Goal: Communication & Community: Answer question/provide support

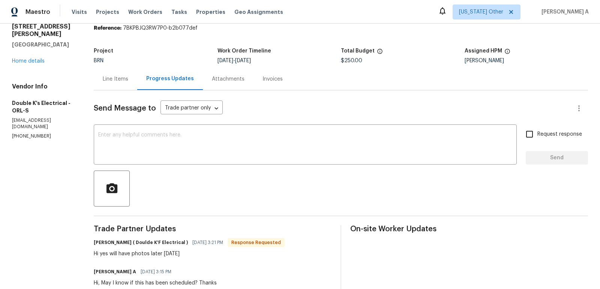
scroll to position [42, 0]
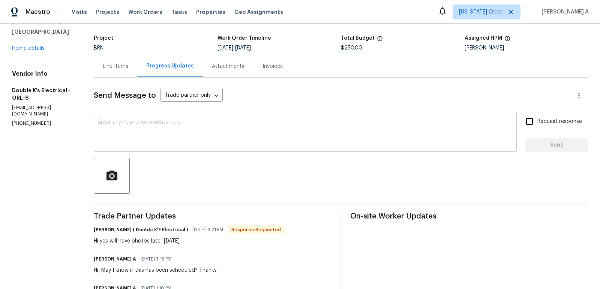
click at [247, 139] on textarea at bounding box center [305, 133] width 414 height 26
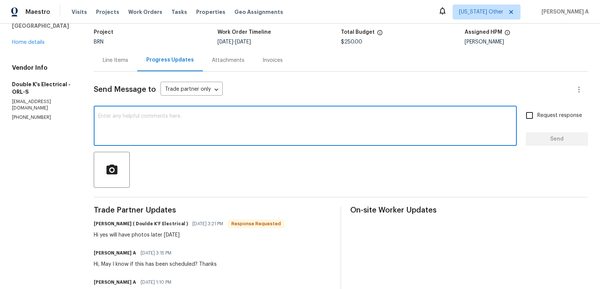
scroll to position [49, 0]
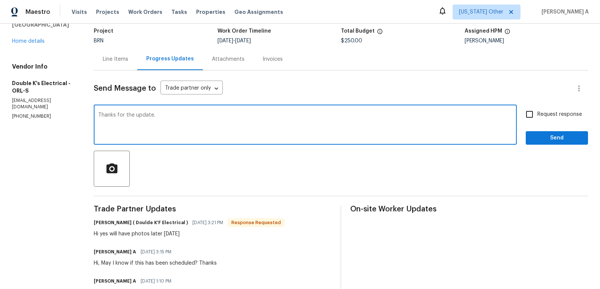
type textarea "Thanks for the update."
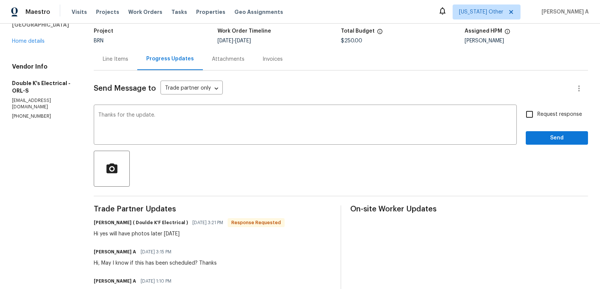
click at [546, 117] on span "Request response" at bounding box center [559, 115] width 45 height 8
click at [537, 117] on input "Request response" at bounding box center [529, 114] width 16 height 16
checkbox input "true"
click at [562, 141] on span "Send" at bounding box center [556, 137] width 50 height 9
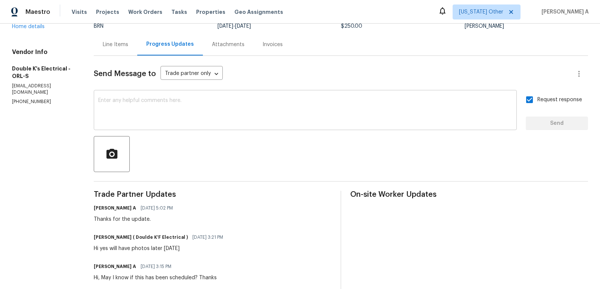
scroll to position [66, 0]
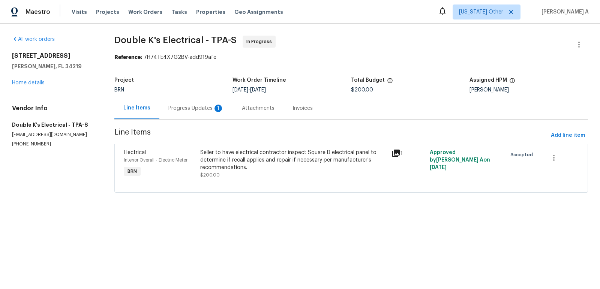
click at [199, 109] on div "Progress Updates 1" at bounding box center [195, 108] width 55 height 7
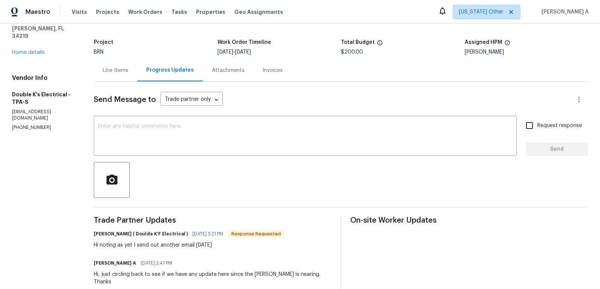
scroll to position [39, 0]
click at [252, 142] on textarea at bounding box center [305, 136] width 414 height 26
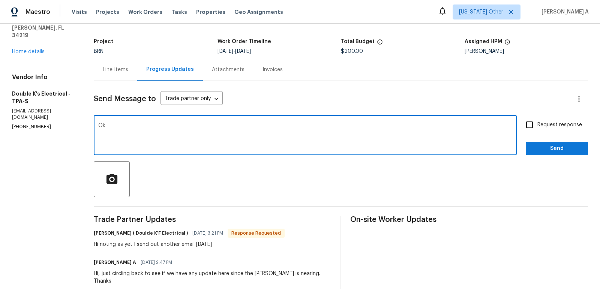
type textarea "O"
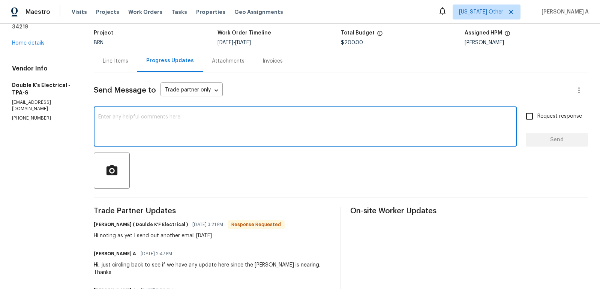
scroll to position [65, 0]
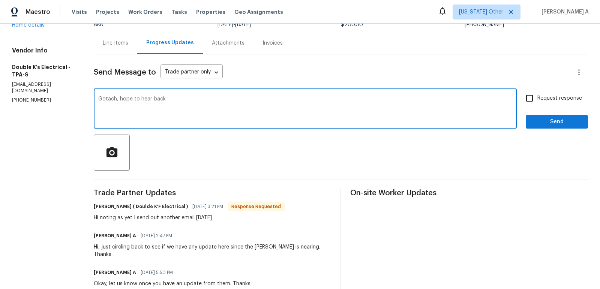
drag, startPoint x: 120, startPoint y: 97, endPoint x: 210, endPoint y: 97, distance: 89.2
click at [211, 99] on textarea "Gotach, hope to hear back" at bounding box center [305, 109] width 414 height 26
click at [0, 0] on span "Correct the spelling error" at bounding box center [0, 0] width 0 height 0
click at [160, 109] on textarea "Gotcha, Thanks for following up." at bounding box center [305, 109] width 414 height 26
click at [151, 102] on textarea "Gotcha, Thanks for following up." at bounding box center [305, 109] width 414 height 26
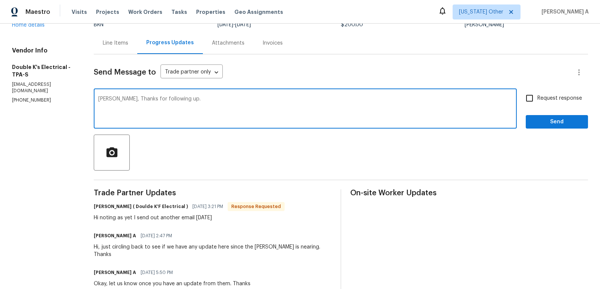
click at [151, 102] on textarea "Gotcha, Thanks for following up." at bounding box center [305, 109] width 414 height 26
click at [0, 0] on icon "Paraphrase text" at bounding box center [0, 0] width 0 height 0
click at [0, 0] on div "Text is too long. Try paraphrasing shorter sections." at bounding box center [0, 0] width 0 height 0
click at [0, 0] on icon at bounding box center [0, 0] width 0 height 0
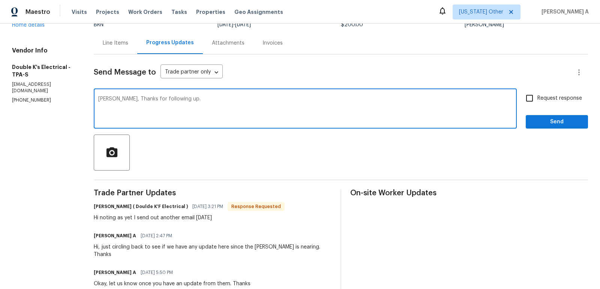
click at [0, 0] on icon "Standard" at bounding box center [0, 0] width 0 height 0
type textarea "Gotcha, Thanks for following up."
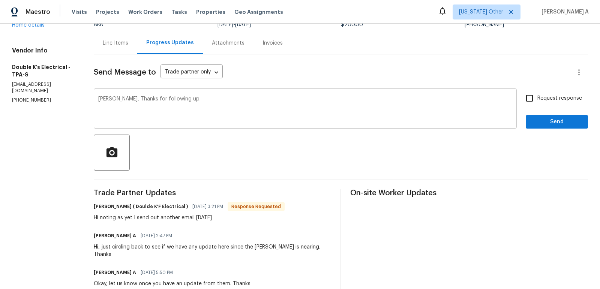
click at [388, 94] on div "Gotcha, Thanks for following up. x ​" at bounding box center [305, 109] width 423 height 38
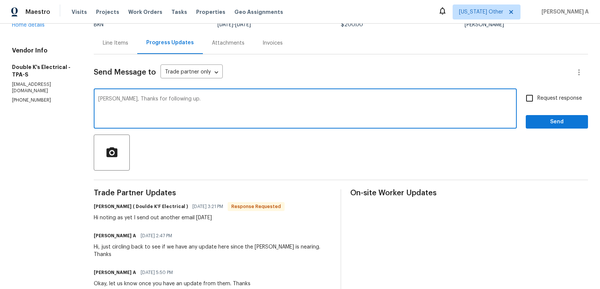
click at [548, 103] on label "Request response" at bounding box center [551, 98] width 60 height 16
click at [537, 103] on input "Request response" at bounding box center [529, 98] width 16 height 16
checkbox input "true"
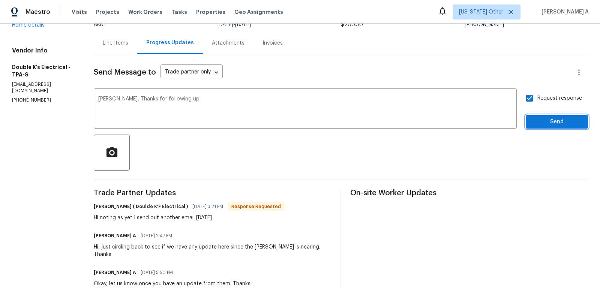
click at [561, 126] on span "Send" at bounding box center [556, 121] width 50 height 9
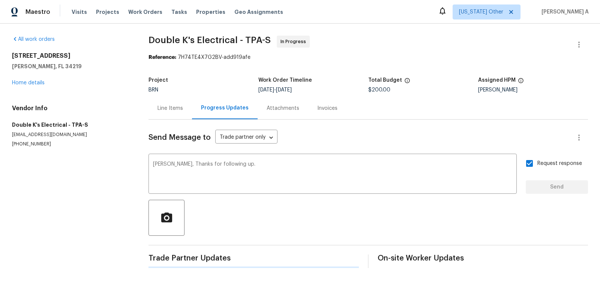
scroll to position [0, 0]
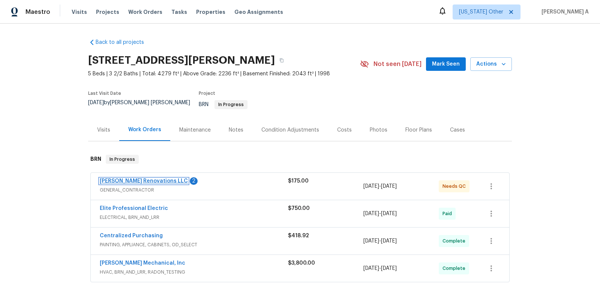
click at [121, 178] on link "Aseem Renovations LLC" at bounding box center [144, 180] width 88 height 5
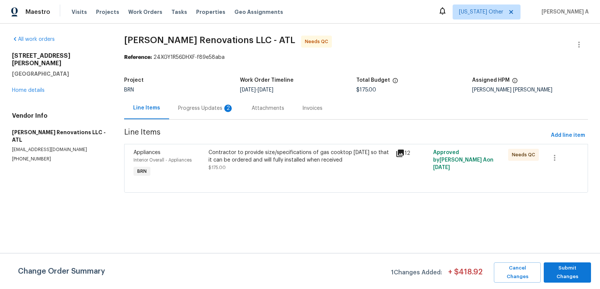
click at [207, 106] on div "Progress Updates 2" at bounding box center [205, 108] width 55 height 7
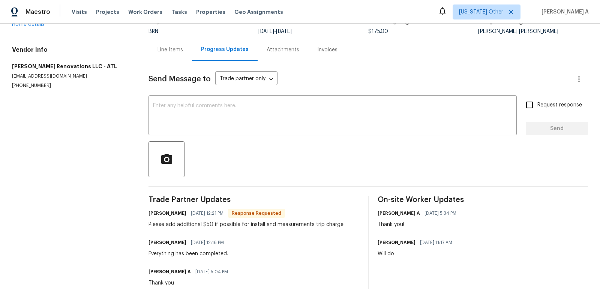
scroll to position [86, 0]
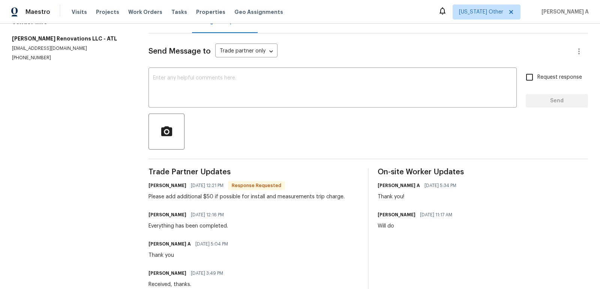
click at [208, 198] on div "Please add additional $50 if possible for install and measurements trip charge." at bounding box center [246, 196] width 196 height 7
copy div "50"
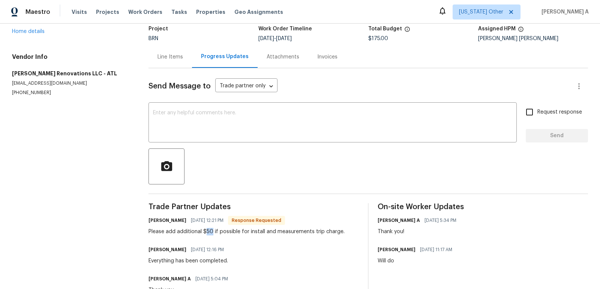
scroll to position [0, 0]
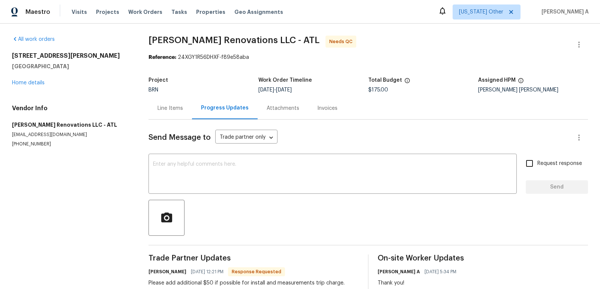
click at [168, 117] on div "Line Items" at bounding box center [169, 108] width 43 height 22
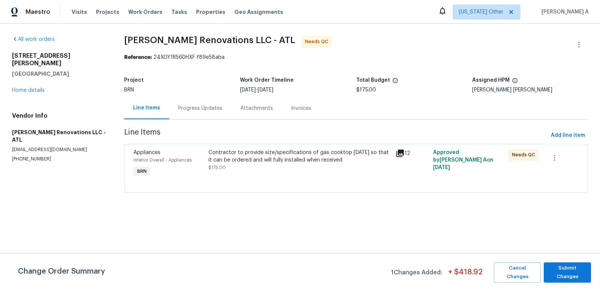
click at [264, 157] on div "Contractor to provide size/specifications of gas cooktop today so that it can b…" at bounding box center [299, 156] width 183 height 15
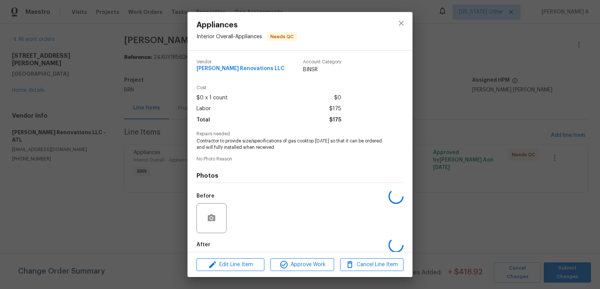
scroll to position [37, 0]
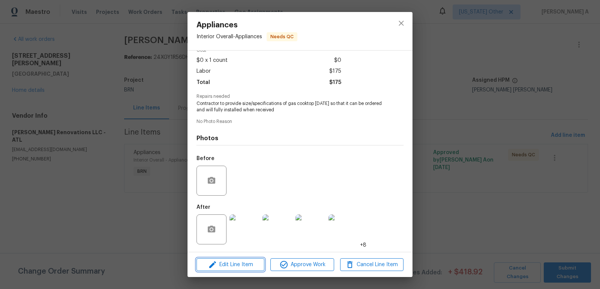
click at [254, 266] on span "Edit Line Item" at bounding box center [230, 264] width 63 height 9
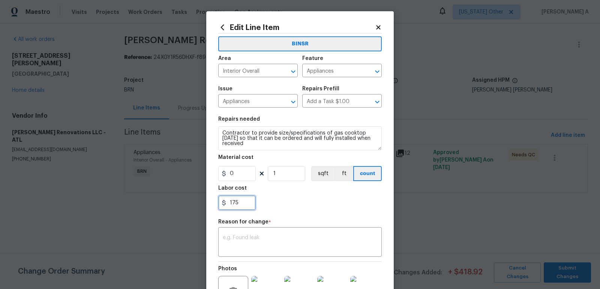
drag, startPoint x: 241, startPoint y: 204, endPoint x: 229, endPoint y: 204, distance: 12.0
click at [229, 204] on input "175" at bounding box center [236, 202] width 37 height 15
type input "225"
click at [268, 240] on textarea at bounding box center [300, 243] width 154 height 16
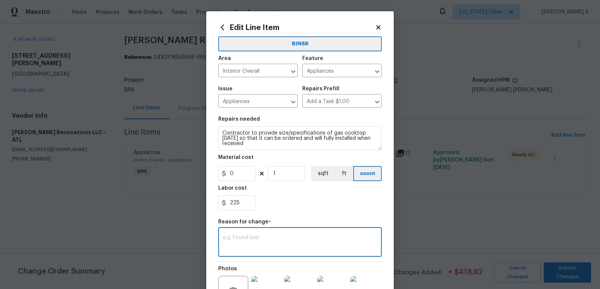
scroll to position [19, 0]
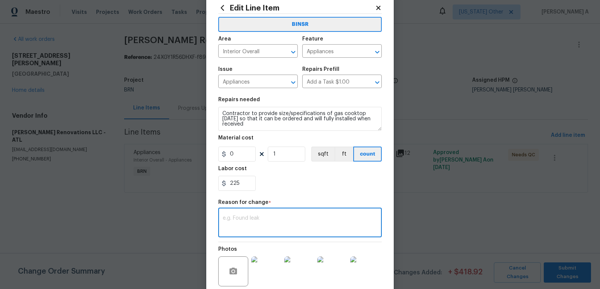
click at [287, 223] on textarea at bounding box center [300, 224] width 154 height 16
paste textarea "(AK) Updated per vendors final cost."
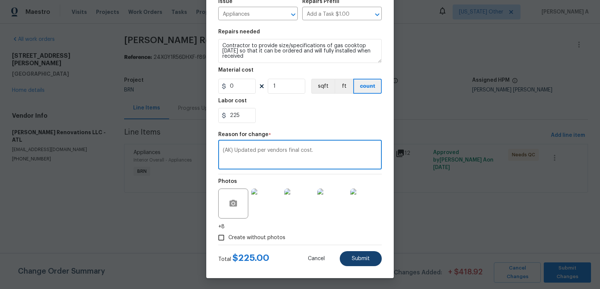
type textarea "(AK) Updated per vendors final cost."
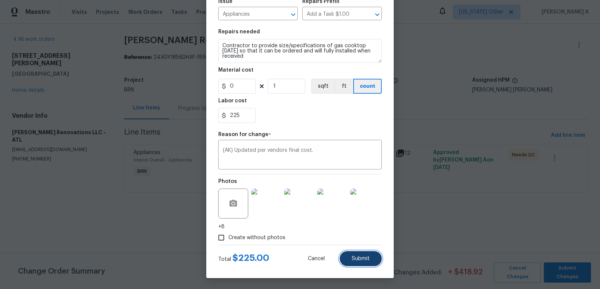
click at [364, 256] on span "Submit" at bounding box center [361, 259] width 18 height 6
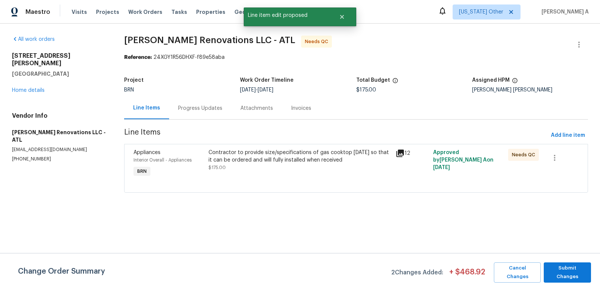
scroll to position [0, 0]
click at [573, 270] on span "Submit Changes" at bounding box center [567, 272] width 40 height 17
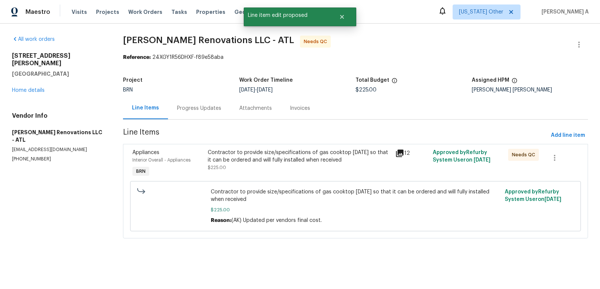
click at [194, 112] on div "Progress Updates" at bounding box center [199, 108] width 44 height 7
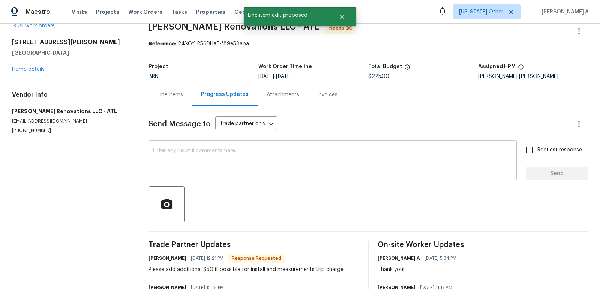
scroll to position [14, 0]
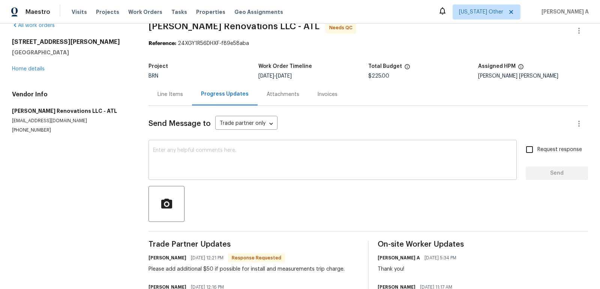
click at [231, 162] on textarea at bounding box center [332, 161] width 359 height 26
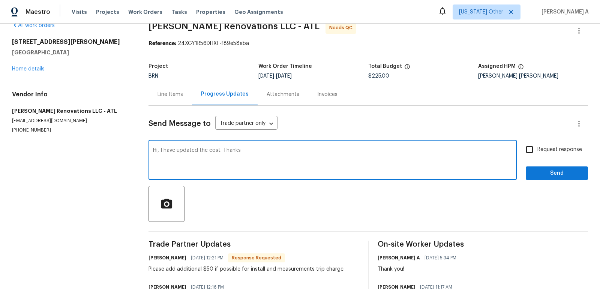
type textarea "Hi, I have updated the cost. Thanks"
click at [531, 150] on input "Request response" at bounding box center [529, 150] width 16 height 16
checkbox input "true"
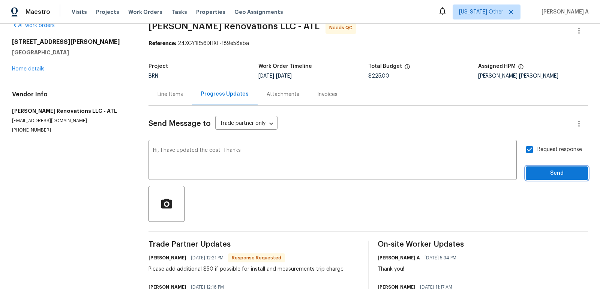
click at [545, 168] on button "Send" at bounding box center [556, 173] width 62 height 14
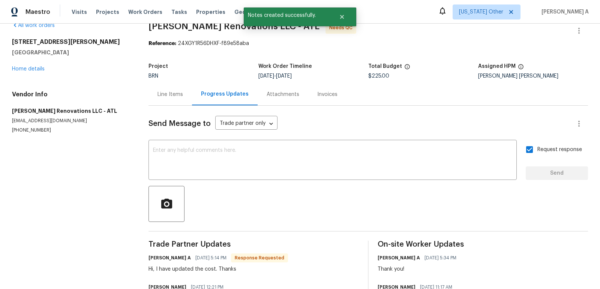
click at [158, 91] on div "Line Items" at bounding box center [169, 94] width 25 height 7
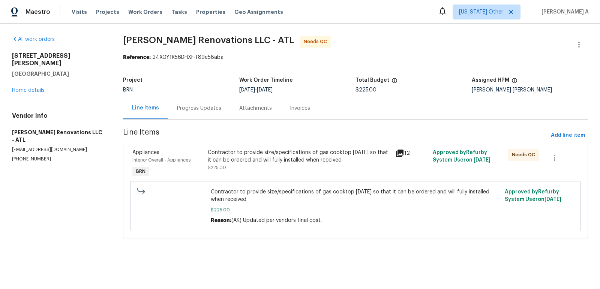
click at [277, 160] on div "Contractor to provide size/specifications of gas cooktop today so that it can b…" at bounding box center [299, 156] width 183 height 15
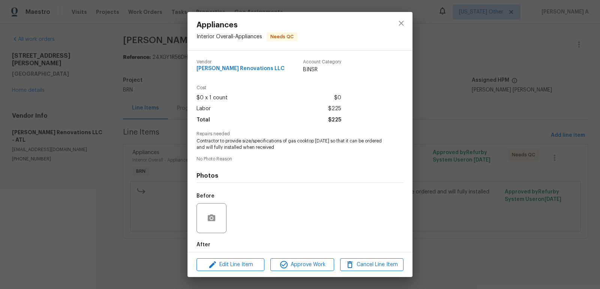
scroll to position [37, 0]
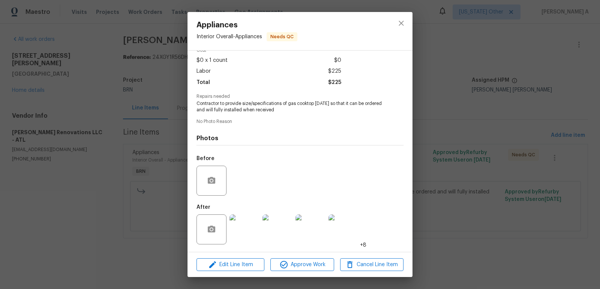
click at [247, 231] on img at bounding box center [244, 229] width 30 height 30
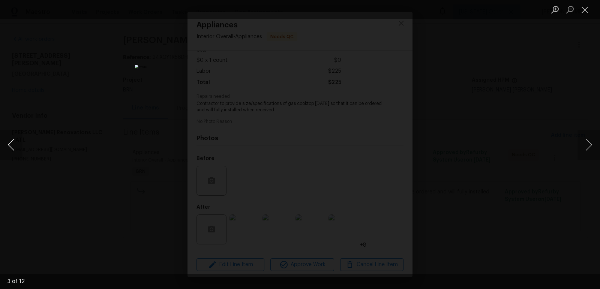
click at [15, 145] on button "Previous image" at bounding box center [11, 145] width 22 height 30
click at [588, 6] on button "Close lightbox" at bounding box center [584, 9] width 15 height 13
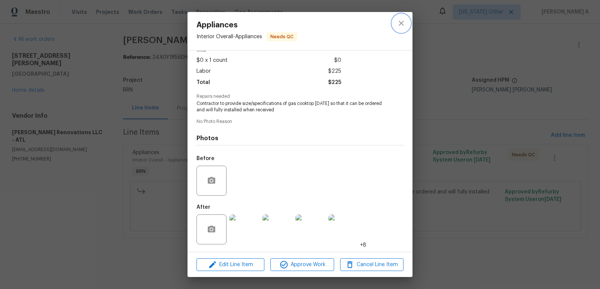
click at [409, 22] on button "close" at bounding box center [401, 23] width 18 height 18
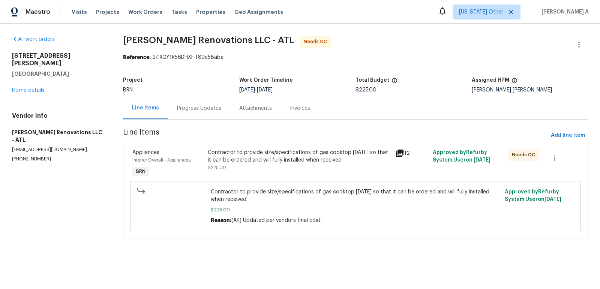
click at [200, 112] on div "Progress Updates" at bounding box center [199, 108] width 62 height 22
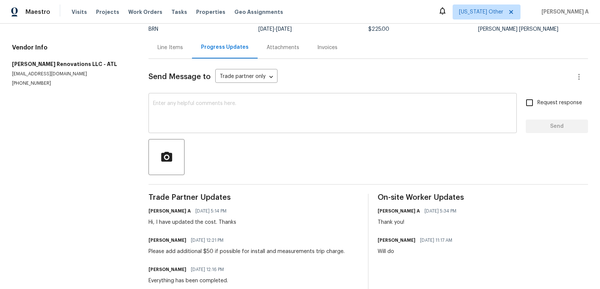
scroll to position [61, 0]
click at [153, 239] on h6 "Emilia Gil Yan" at bounding box center [167, 239] width 38 height 7
copy h6 "Emilia"
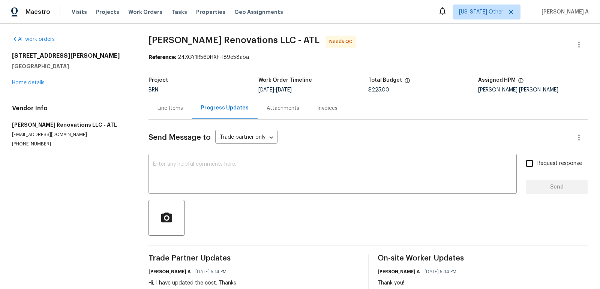
click at [175, 105] on div "Line Items" at bounding box center [169, 108] width 25 height 7
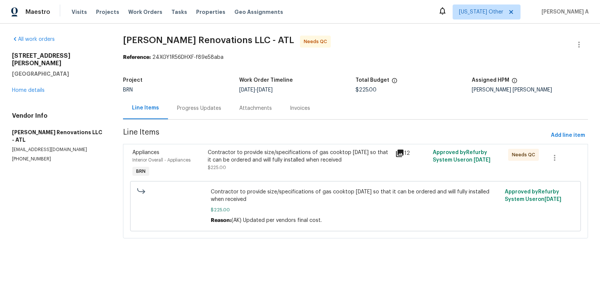
click at [252, 152] on div "Contractor to provide size/specifications of gas cooktop today so that it can b…" at bounding box center [299, 156] width 183 height 15
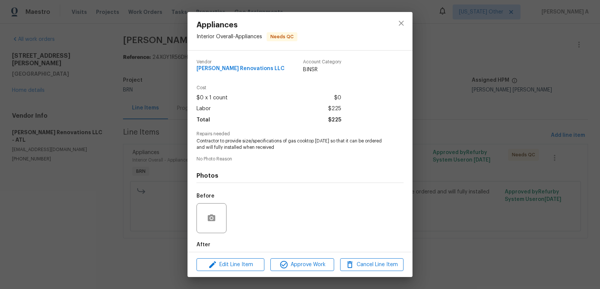
click at [233, 69] on span "Aseem Renovations LLC" at bounding box center [240, 69] width 88 height 6
copy span "Aseem Renovations LLC"
click at [396, 28] on button "close" at bounding box center [401, 23] width 18 height 18
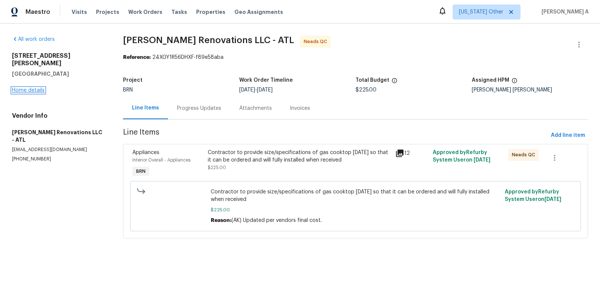
click at [34, 88] on link "Home details" at bounding box center [28, 90] width 33 height 5
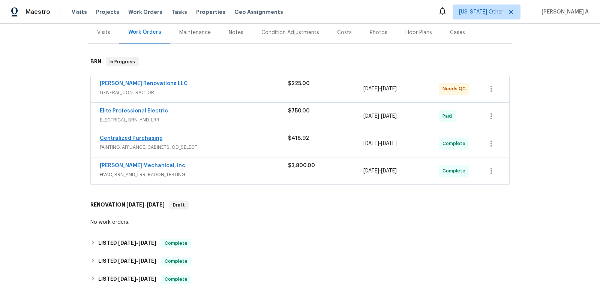
scroll to position [98, 0]
click at [139, 162] on link "JH Martin Mechanical, Inc" at bounding box center [142, 164] width 85 height 5
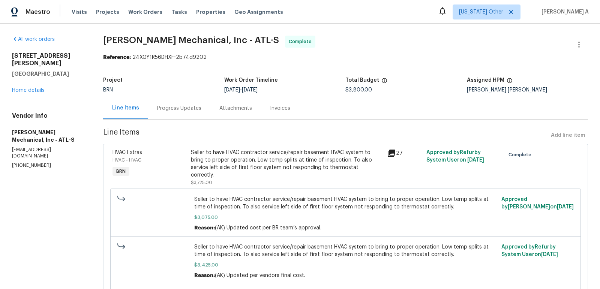
click at [257, 148] on div "Seller to have HVAC contractor service/repair basement HVAC system to bring to …" at bounding box center [287, 168] width 196 height 42
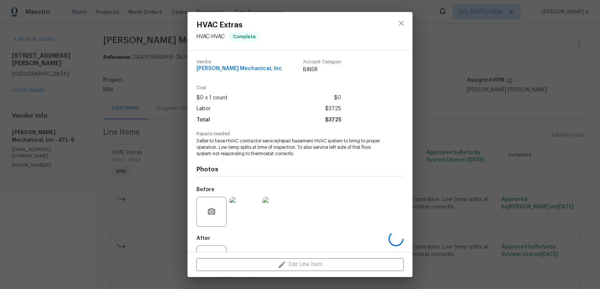
click at [255, 151] on span "Seller to have HVAC contractor service/repair basement HVAC system to bring to …" at bounding box center [289, 147] width 186 height 19
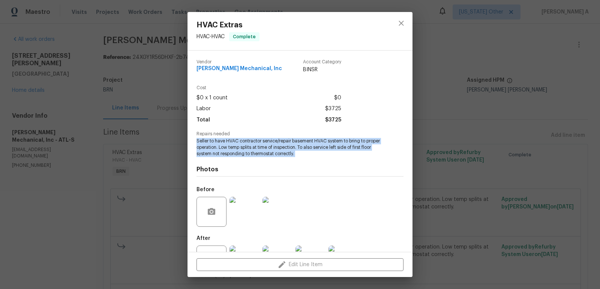
click at [255, 151] on span "Seller to have HVAC contractor service/repair basement HVAC system to bring to …" at bounding box center [289, 147] width 186 height 19
copy span "Seller to have HVAC contractor service/repair basement HVAC system to bring to …"
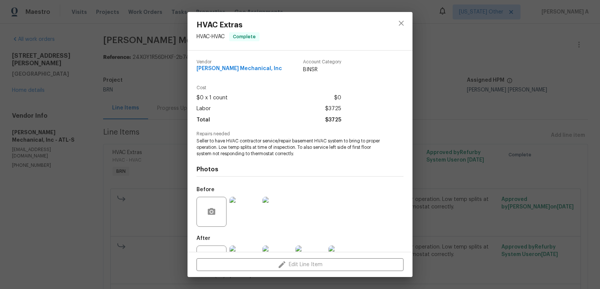
click at [217, 67] on span "JH Martin Mechanical, Inc" at bounding box center [238, 69] width 85 height 6
copy span "JH Martin Mechanical, Inc"
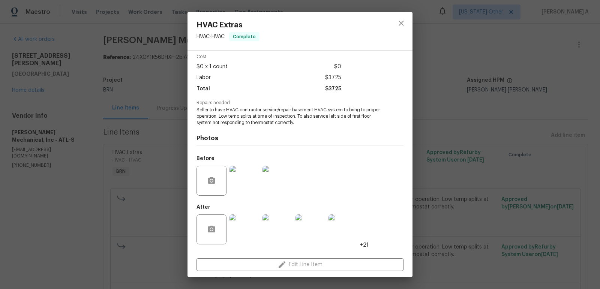
click at [277, 190] on img at bounding box center [277, 181] width 30 height 30
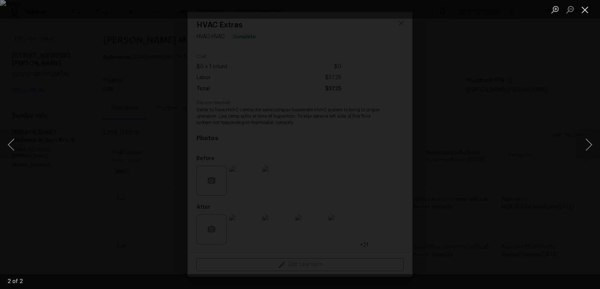
click at [585, 9] on button "Close lightbox" at bounding box center [584, 9] width 15 height 13
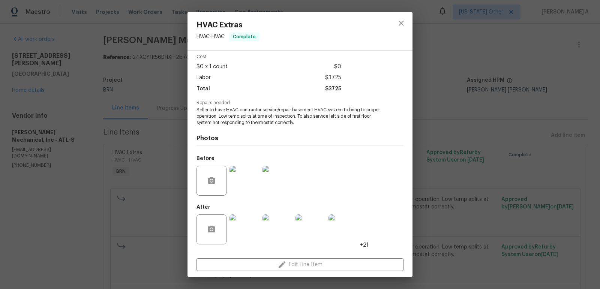
click at [233, 222] on img at bounding box center [244, 229] width 30 height 30
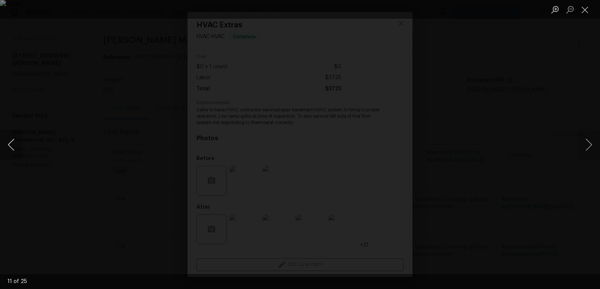
click at [13, 144] on button "Previous image" at bounding box center [11, 145] width 22 height 30
click at [283, 109] on img "Lightbox" at bounding box center [300, 144] width 600 height 289
click at [579, 8] on button "Close lightbox" at bounding box center [584, 9] width 15 height 13
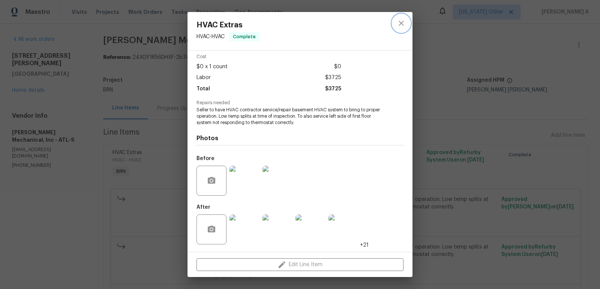
click at [401, 23] on icon "close" at bounding box center [400, 23] width 5 height 5
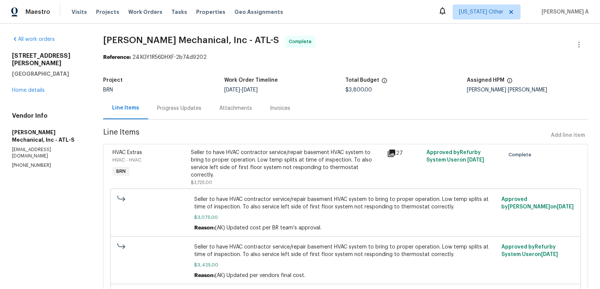
scroll to position [113, 0]
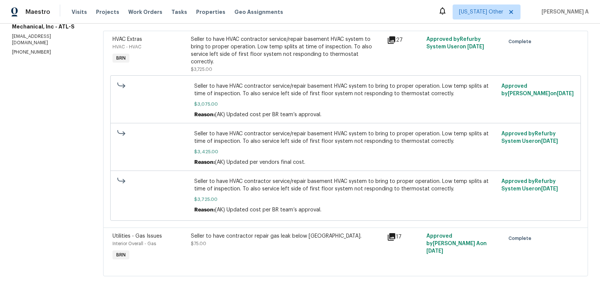
click at [237, 232] on div "Seller to have contractor repair gas leak below cooktop." at bounding box center [287, 235] width 192 height 7
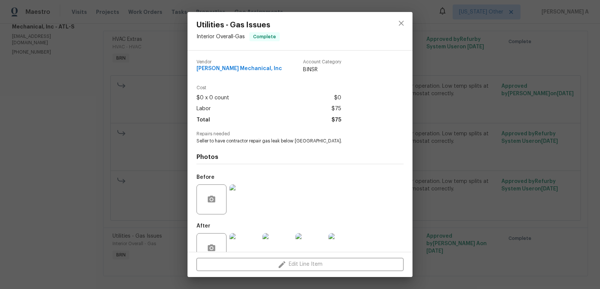
click at [237, 144] on span "Seller to have contractor repair gas leak below cooktop." at bounding box center [289, 141] width 186 height 6
copy span "Seller to have contractor repair gas leak below cooktop."
click at [228, 69] on span "JH Martin Mechanical, Inc" at bounding box center [238, 69] width 85 height 6
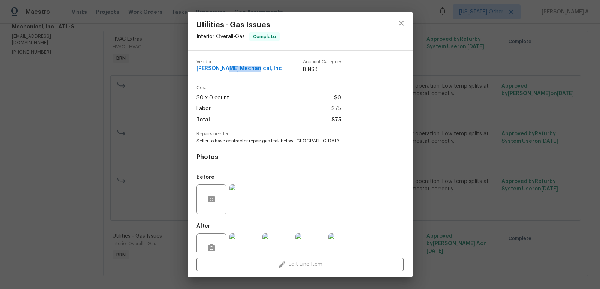
click at [228, 69] on span "JH Martin Mechanical, Inc" at bounding box center [238, 69] width 85 height 6
copy span "JH Martin Mechanical, Inc"
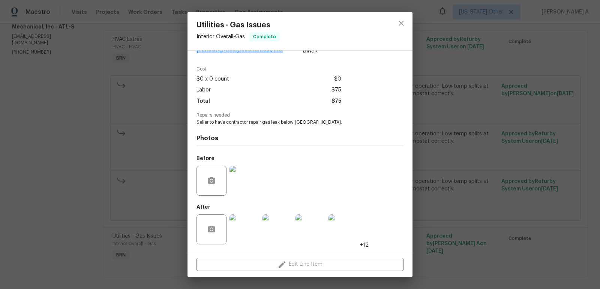
click at [245, 185] on img at bounding box center [244, 181] width 30 height 30
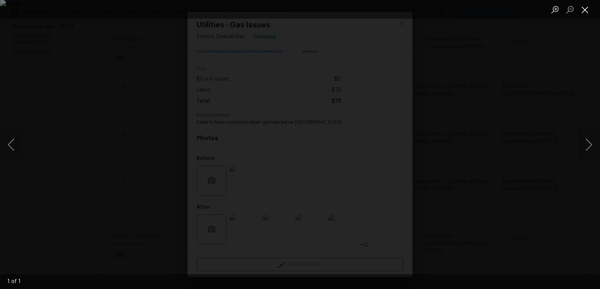
click at [587, 7] on button "Close lightbox" at bounding box center [584, 9] width 15 height 13
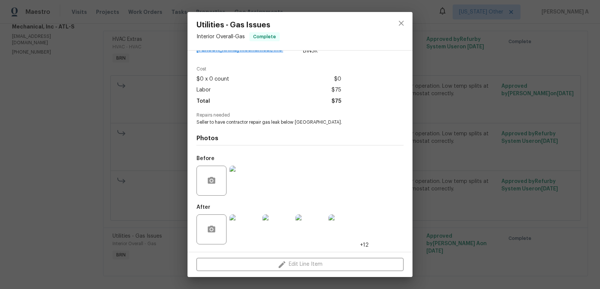
click at [233, 237] on img at bounding box center [244, 229] width 30 height 30
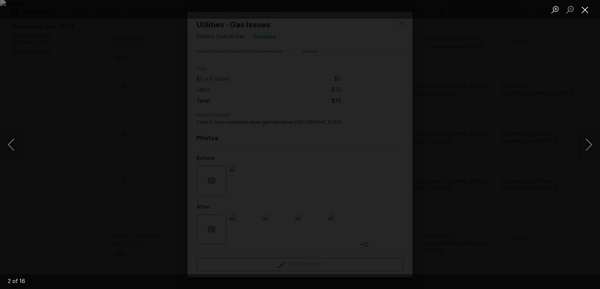
click at [579, 9] on button "Close lightbox" at bounding box center [584, 9] width 15 height 13
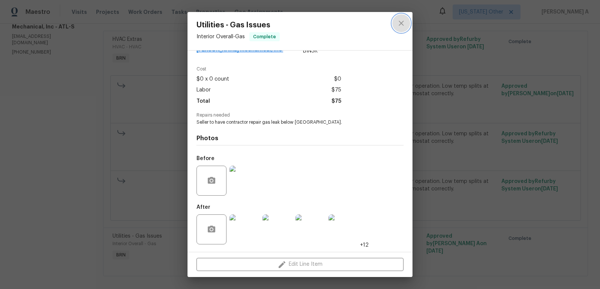
click at [400, 22] on icon "close" at bounding box center [400, 23] width 5 height 5
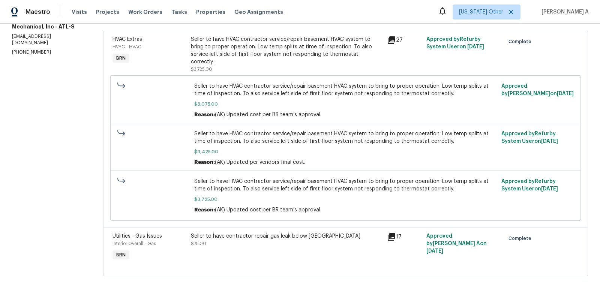
scroll to position [0, 0]
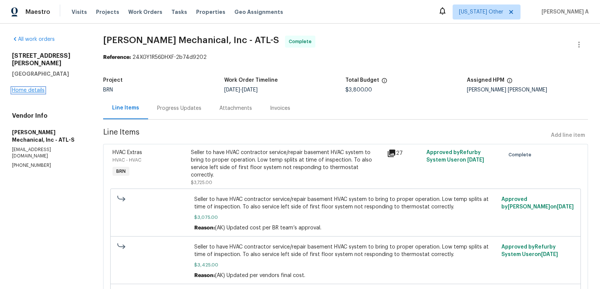
click at [22, 88] on link "Home details" at bounding box center [28, 90] width 33 height 5
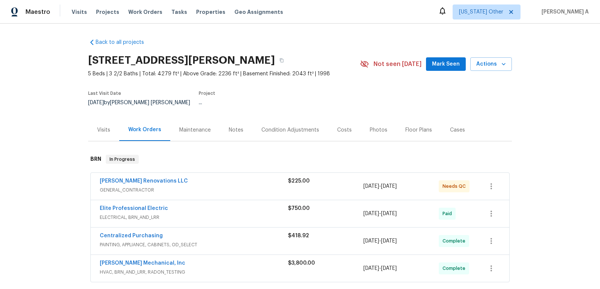
scroll to position [47, 0]
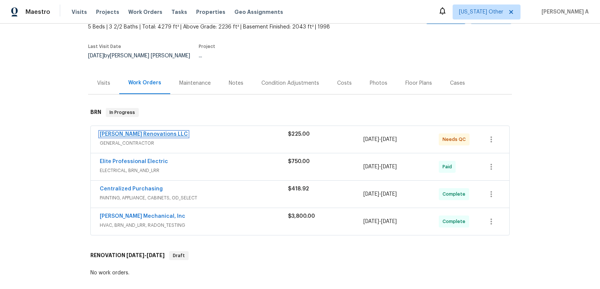
click at [134, 132] on link "Aseem Renovations LLC" at bounding box center [144, 134] width 88 height 5
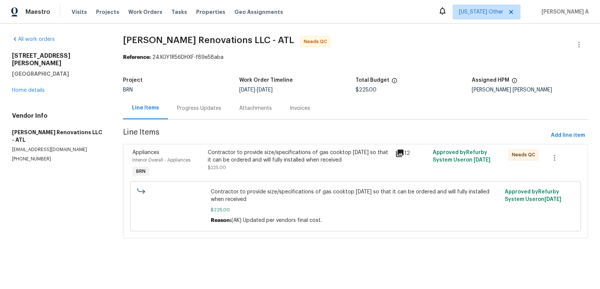
click at [283, 152] on div "Contractor to provide size/specifications of gas cooktop today so that it can b…" at bounding box center [299, 156] width 183 height 15
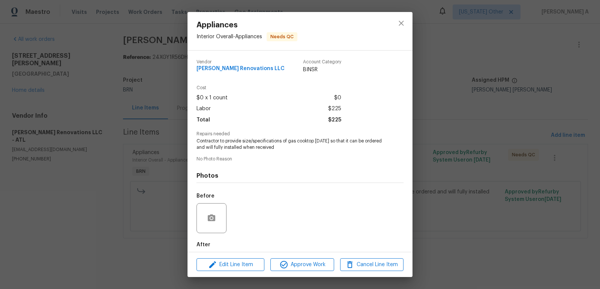
scroll to position [37, 0]
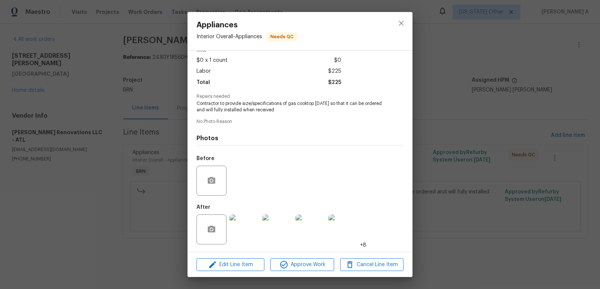
click at [239, 224] on img at bounding box center [244, 229] width 30 height 30
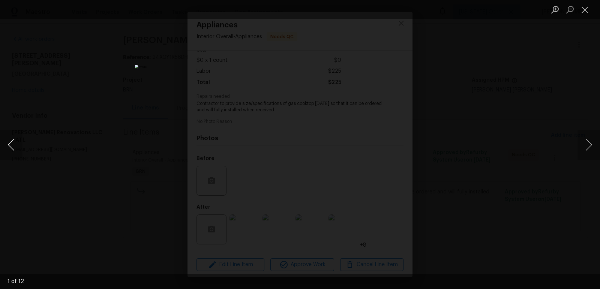
click at [10, 143] on button "Previous image" at bounding box center [11, 145] width 22 height 30
click at [585, 8] on button "Close lightbox" at bounding box center [584, 9] width 15 height 13
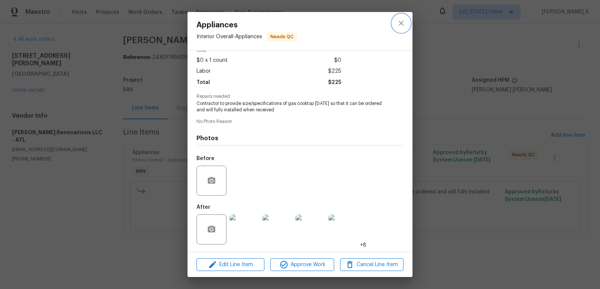
click at [399, 21] on icon "close" at bounding box center [400, 23] width 5 height 5
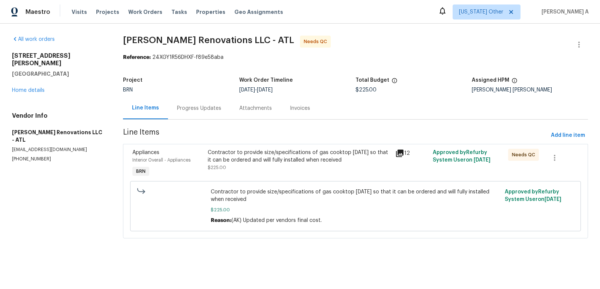
click at [200, 111] on div "Progress Updates" at bounding box center [199, 108] width 44 height 7
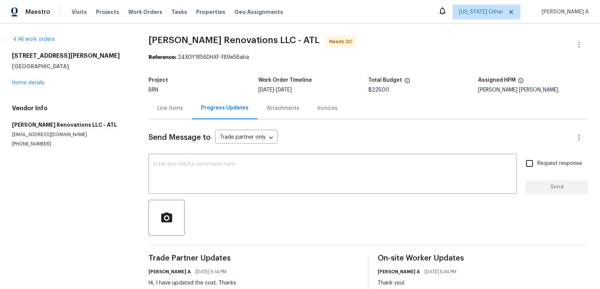
click at [165, 113] on div "Line Items" at bounding box center [169, 108] width 43 height 22
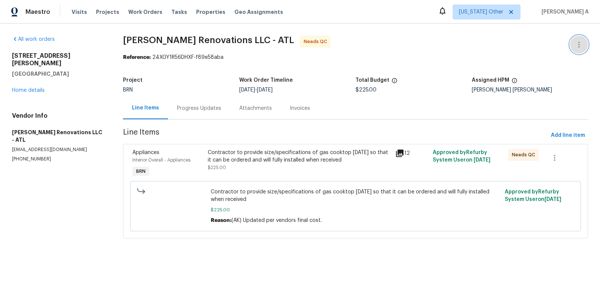
click at [575, 42] on icon "button" at bounding box center [578, 44] width 9 height 9
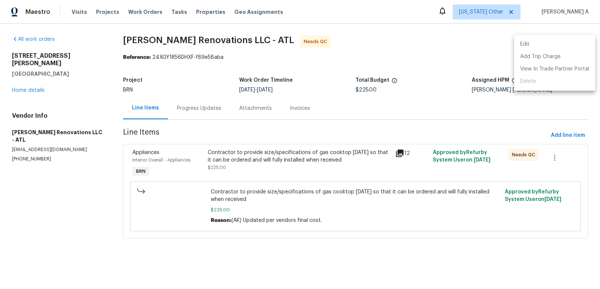
click at [561, 42] on li "Edit" at bounding box center [554, 44] width 81 height 12
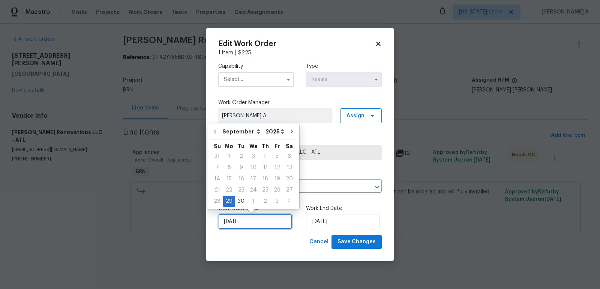
click at [239, 228] on input "9/29/2025" at bounding box center [255, 221] width 74 height 15
click at [249, 203] on div "1" at bounding box center [253, 201] width 12 height 10
type input "10/1/2025"
select select "9"
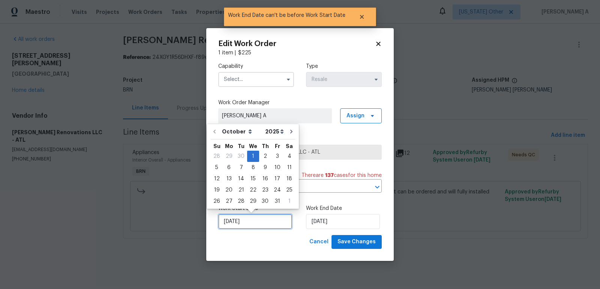
click at [249, 222] on input "10/1/2025" at bounding box center [255, 221] width 74 height 15
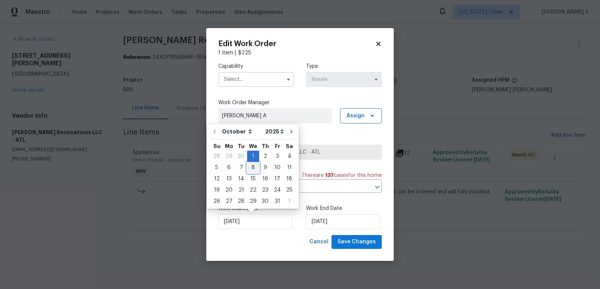
click at [251, 167] on div "8" at bounding box center [253, 167] width 12 height 10
type input "[DATE]"
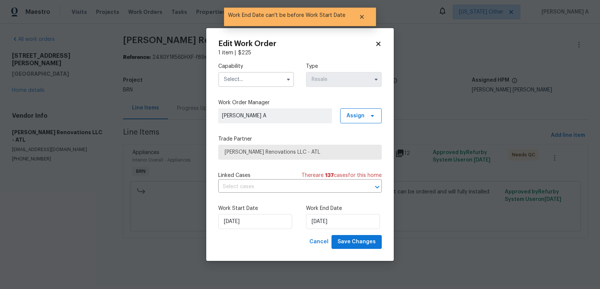
click at [258, 81] on input "text" at bounding box center [256, 79] width 76 height 15
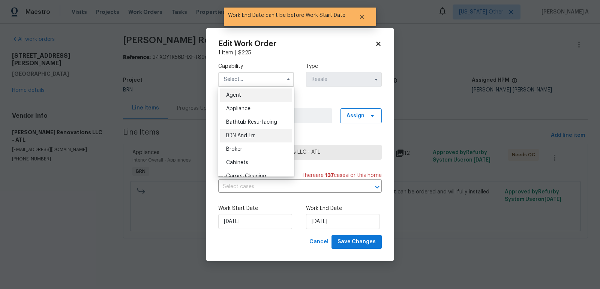
click at [257, 133] on div "BRN And Lrr" at bounding box center [256, 135] width 72 height 13
type input "BRN And Lrr"
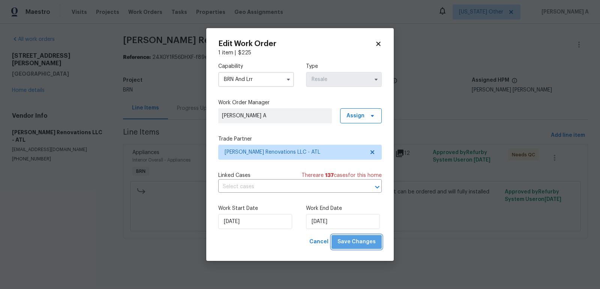
click at [362, 249] on button "Save Changes" at bounding box center [356, 242] width 50 height 14
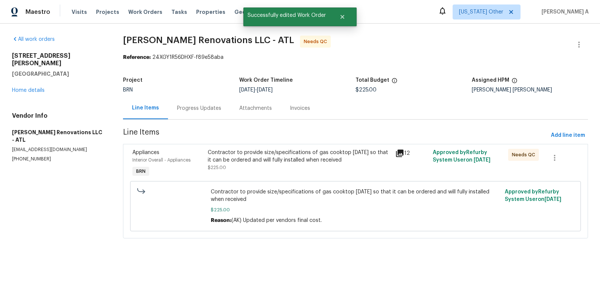
click at [279, 164] on div "Contractor to provide size/specifications of gas cooktop today so that it can b…" at bounding box center [299, 160] width 183 height 22
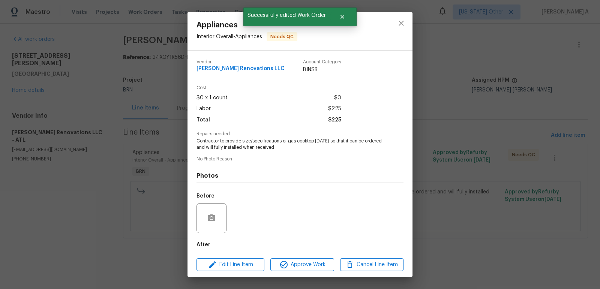
scroll to position [37, 0]
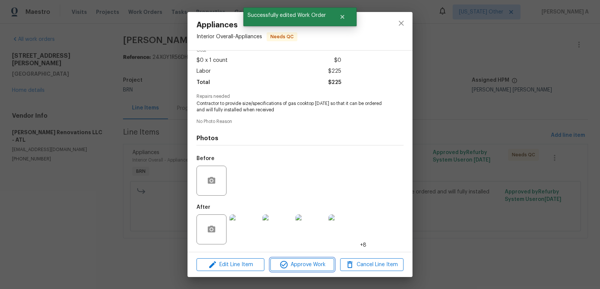
click at [307, 266] on span "Approve Work" at bounding box center [301, 264] width 59 height 9
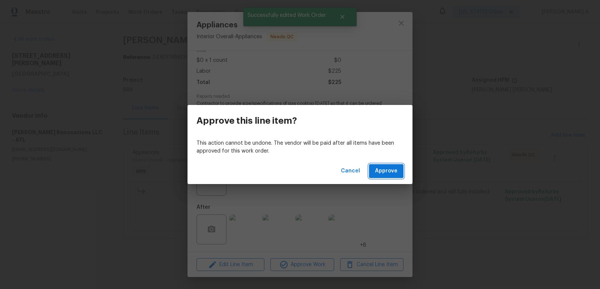
click at [385, 173] on span "Approve" at bounding box center [386, 170] width 22 height 9
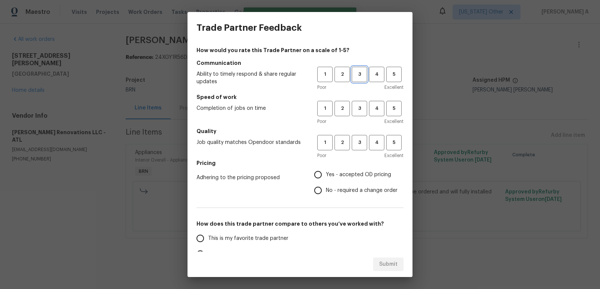
click at [358, 76] on span "3" at bounding box center [359, 74] width 14 height 9
click at [358, 105] on span "3" at bounding box center [359, 108] width 14 height 9
click at [357, 152] on div "Poor Excellent" at bounding box center [360, 155] width 86 height 7
click at [357, 144] on span "3" at bounding box center [359, 142] width 14 height 9
click at [340, 168] on label "Yes - accepted OD pricing" at bounding box center [353, 175] width 87 height 16
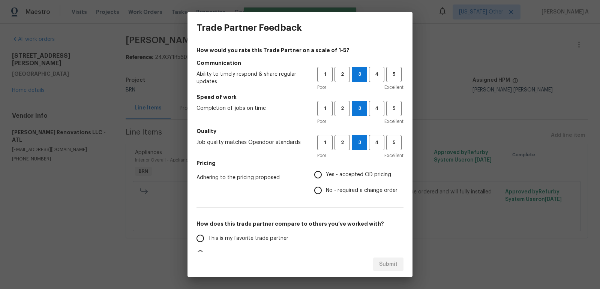
click at [326, 168] on input "Yes - accepted OD pricing" at bounding box center [318, 175] width 16 height 16
radio input "true"
click at [258, 233] on label "This is my favorite trade partner" at bounding box center [251, 239] width 118 height 16
click at [208, 233] on input "This is my favorite trade partner" at bounding box center [200, 239] width 16 height 16
click at [392, 265] on span "Submit" at bounding box center [388, 264] width 18 height 9
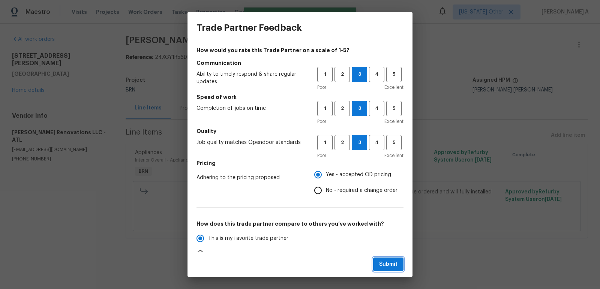
radio input "true"
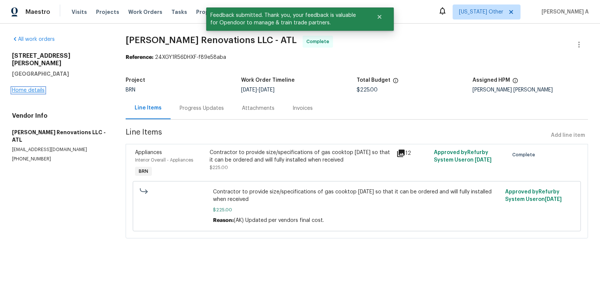
click at [37, 88] on link "Home details" at bounding box center [28, 90] width 33 height 5
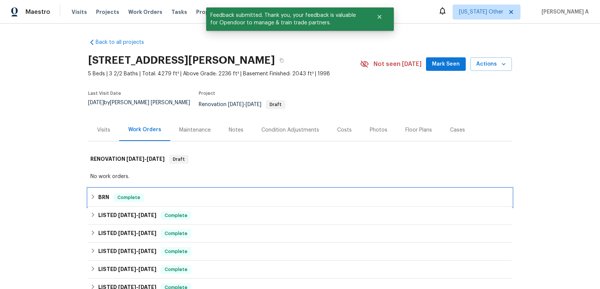
click at [201, 193] on div "BRN Complete" at bounding box center [299, 197] width 419 height 9
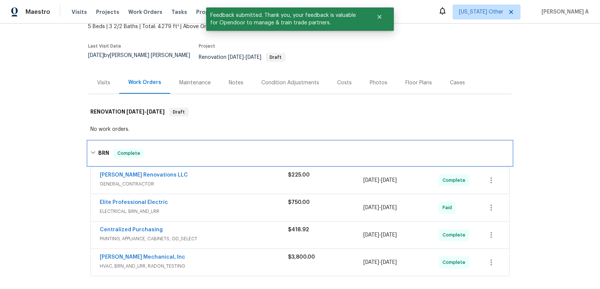
scroll to position [100, 0]
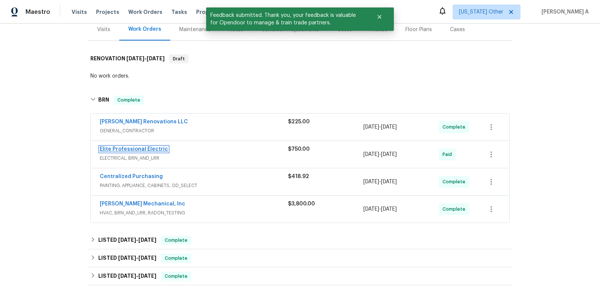
click at [126, 147] on link "Elite Professional Electric" at bounding box center [134, 149] width 68 height 5
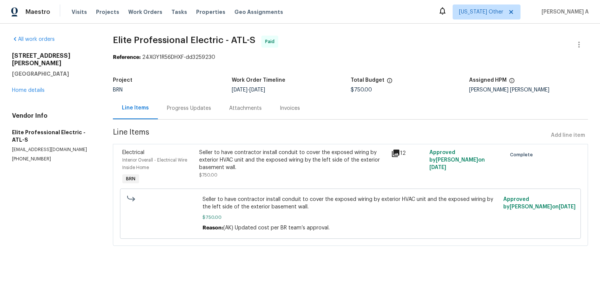
click at [279, 174] on div "Seller to have contractor install conduit to cover the exposed wiring by exteri…" at bounding box center [292, 164] width 187 height 30
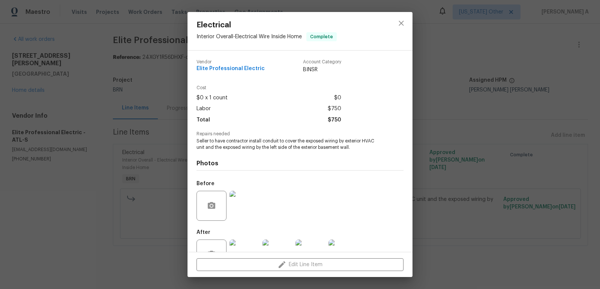
click at [229, 69] on span "Elite Professional Electric" at bounding box center [230, 69] width 68 height 6
copy span "Elite Professional Electric"
click at [277, 148] on span "Seller to have contractor install conduit to cover the exposed wiring by exteri…" at bounding box center [289, 144] width 186 height 13
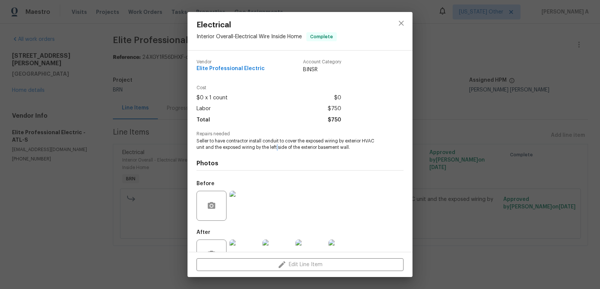
click at [277, 148] on span "Seller to have contractor install conduit to cover the exposed wiring by exteri…" at bounding box center [289, 144] width 186 height 13
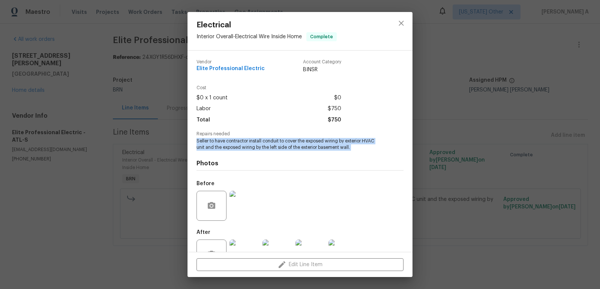
click at [277, 148] on span "Seller to have contractor install conduit to cover the exposed wiring by exteri…" at bounding box center [289, 144] width 186 height 13
copy span "Seller to have contractor install conduit to cover the exposed wiring by exteri…"
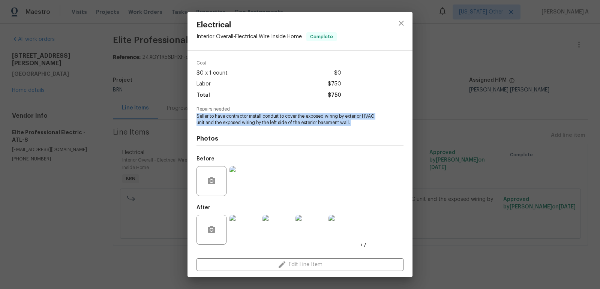
click at [241, 177] on img at bounding box center [244, 181] width 30 height 30
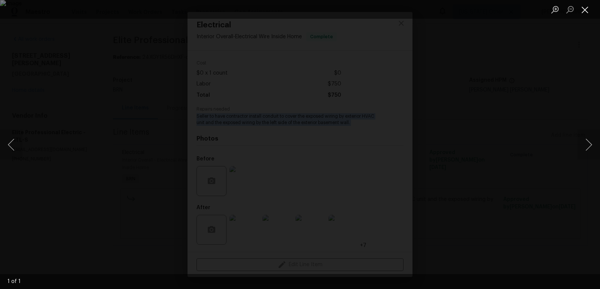
click at [586, 10] on button "Close lightbox" at bounding box center [584, 9] width 15 height 13
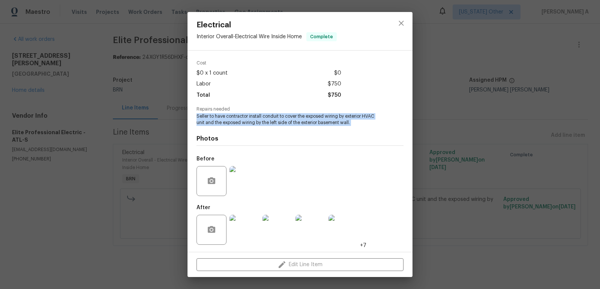
click at [237, 229] on img at bounding box center [244, 230] width 30 height 30
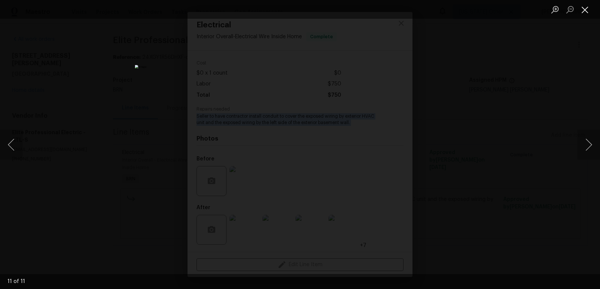
click at [583, 8] on button "Close lightbox" at bounding box center [584, 9] width 15 height 13
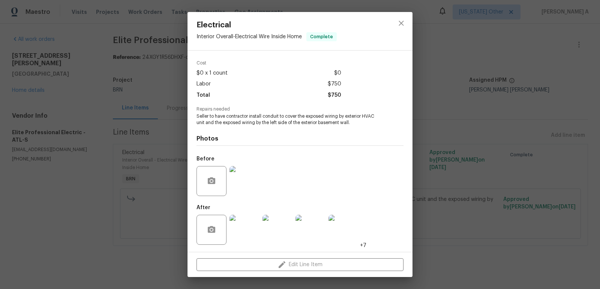
click at [391, 20] on div at bounding box center [401, 31] width 22 height 38
click at [397, 26] on icon "close" at bounding box center [401, 23] width 9 height 9
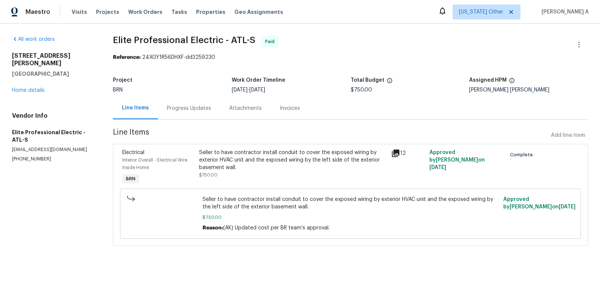
click at [284, 109] on div "Invoices" at bounding box center [290, 108] width 20 height 7
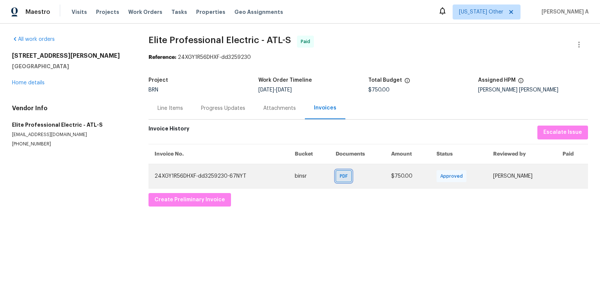
click at [340, 178] on span "PDF" at bounding box center [345, 175] width 11 height 7
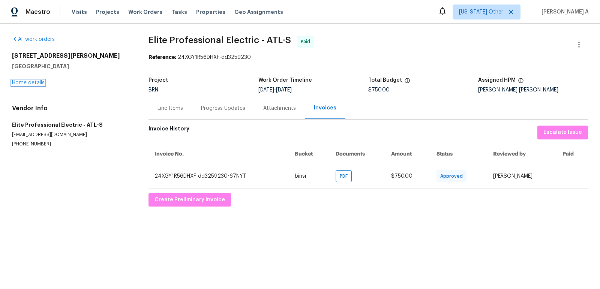
click at [34, 83] on link "Home details" at bounding box center [28, 82] width 33 height 5
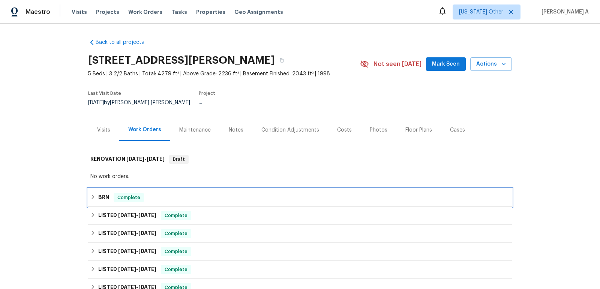
click at [168, 193] on div "BRN Complete" at bounding box center [299, 197] width 419 height 9
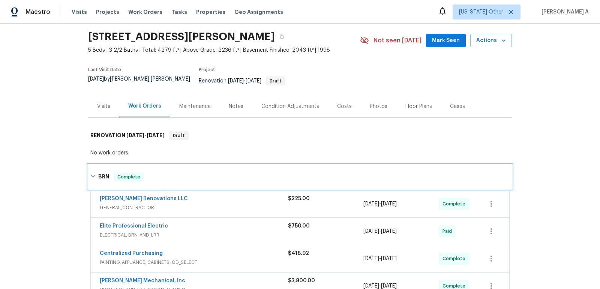
scroll to position [49, 0]
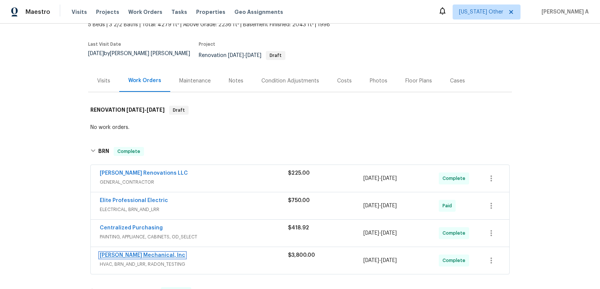
click at [128, 253] on link "JH Martin Mechanical, Inc" at bounding box center [142, 255] width 85 height 5
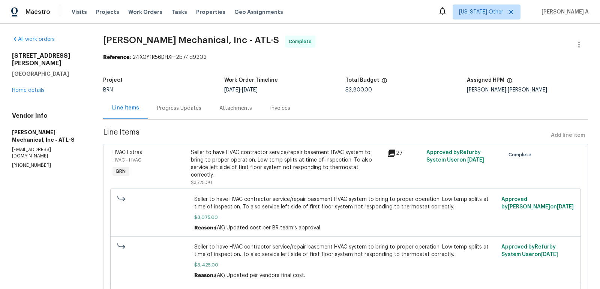
click at [270, 106] on div "Invoices" at bounding box center [280, 108] width 20 height 7
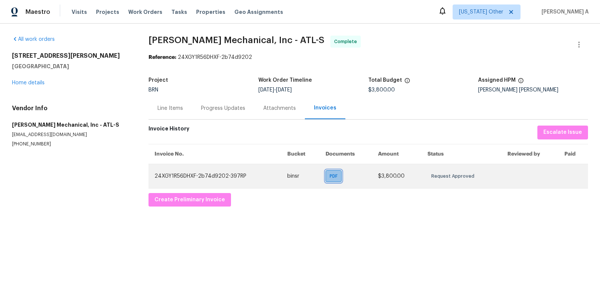
click at [329, 178] on span "PDF" at bounding box center [334, 175] width 11 height 7
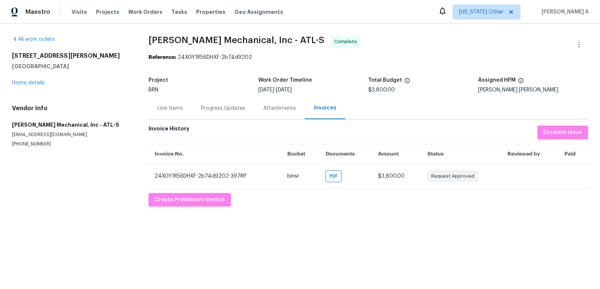
click at [177, 114] on div "Line Items" at bounding box center [169, 108] width 43 height 22
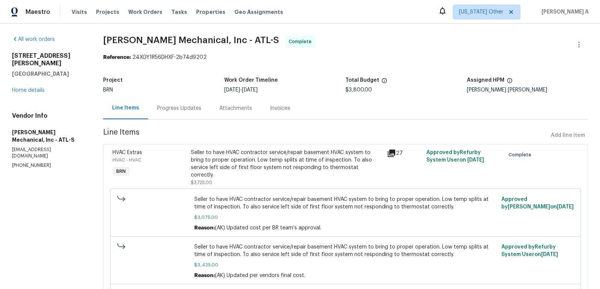
click at [176, 113] on div "Progress Updates" at bounding box center [179, 108] width 62 height 22
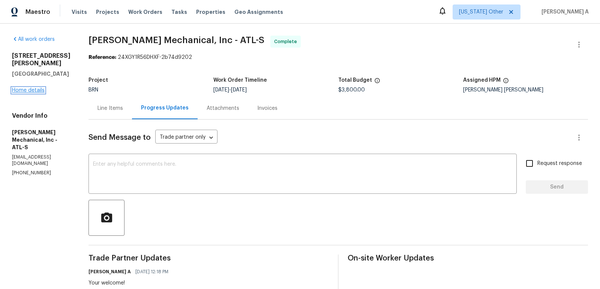
click at [38, 88] on link "Home details" at bounding box center [28, 90] width 33 height 5
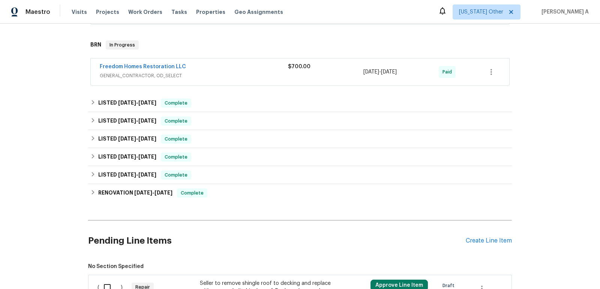
scroll to position [282, 0]
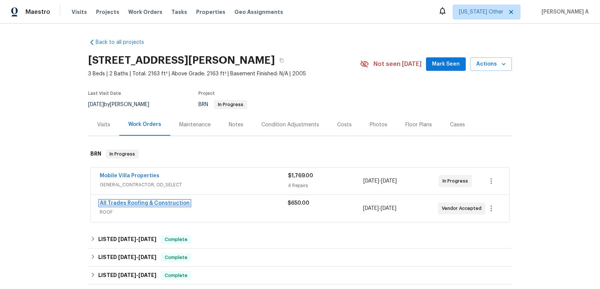
click at [131, 202] on link "All Trades Roofing & Construction" at bounding box center [145, 203] width 90 height 5
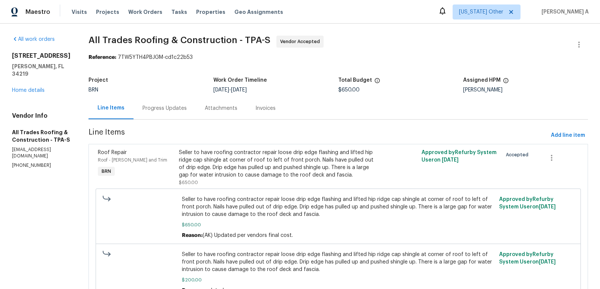
click at [184, 111] on div "Progress Updates" at bounding box center [164, 108] width 44 height 7
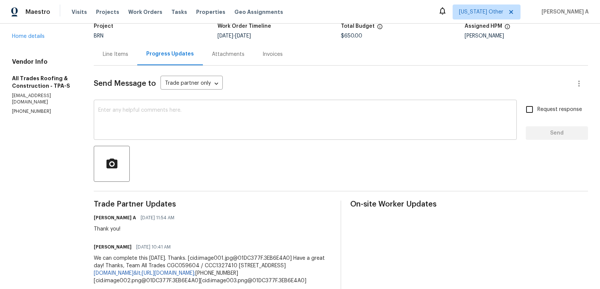
scroll to position [55, 0]
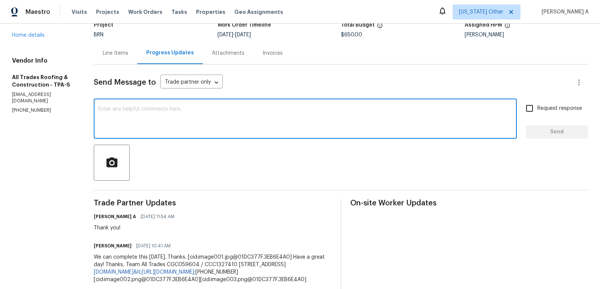
click at [218, 126] on textarea at bounding box center [305, 119] width 414 height 26
type textarea "Please let us know if this has been completed? Thanks"
click at [537, 105] on span "Request response" at bounding box center [559, 109] width 45 height 8
click at [537, 105] on input "Request response" at bounding box center [529, 108] width 16 height 16
checkbox input "true"
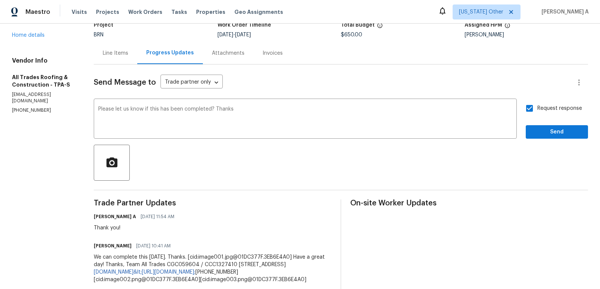
click at [0, 0] on div "completed." at bounding box center [0, 0] width 0 height 0
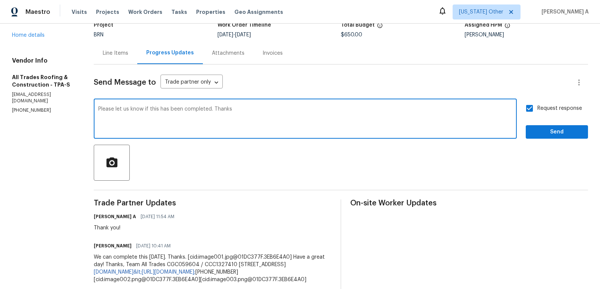
click at [98, 109] on textarea "Please let us know if this has been completed. Thanks" at bounding box center [305, 119] width 414 height 26
click at [234, 112] on textarea "Could you please let us know if this has been completed. Thanks" at bounding box center [305, 119] width 414 height 26
click at [0, 0] on span "Add a question mark" at bounding box center [0, 0] width 0 height 0
type textarea "Could you please let us know if this has been completed? Thanks"
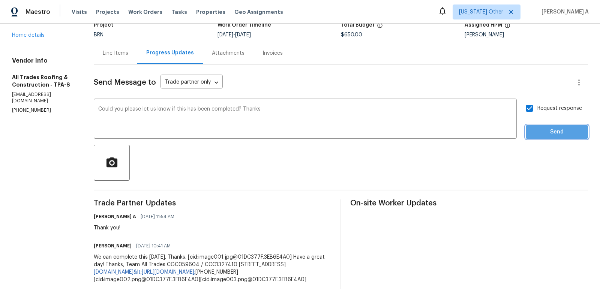
click at [546, 135] on span "Send" at bounding box center [556, 131] width 50 height 9
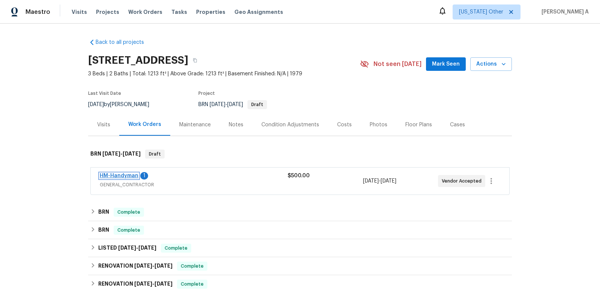
click at [120, 176] on link "HM-Handyman" at bounding box center [119, 175] width 39 height 5
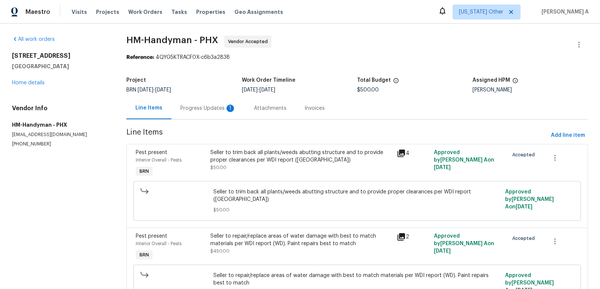
click at [193, 108] on div "Progress Updates 1" at bounding box center [207, 108] width 55 height 7
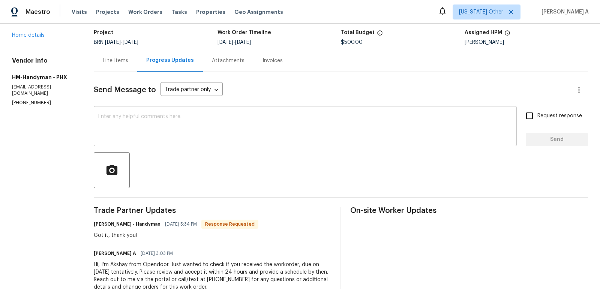
scroll to position [46, 0]
click at [162, 127] on textarea at bounding box center [305, 128] width 414 height 26
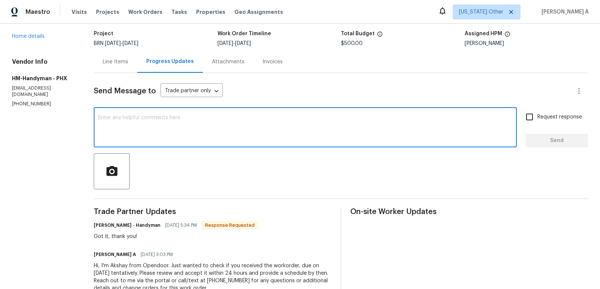
paste textarea "Hello! Could you please provide me with the scheduled start date and completion…"
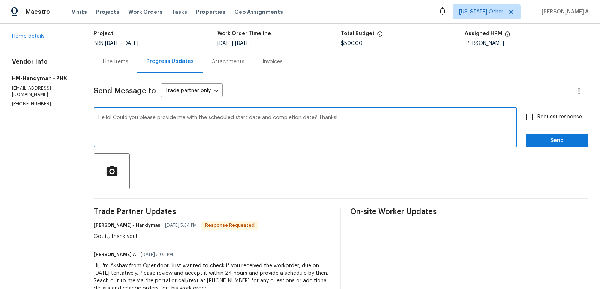
type textarea "Hello! Could you please provide me with the scheduled start date and completion…"
click at [539, 117] on span "Request response" at bounding box center [559, 117] width 45 height 8
click at [537, 117] on input "Request response" at bounding box center [529, 117] width 16 height 16
checkbox input "true"
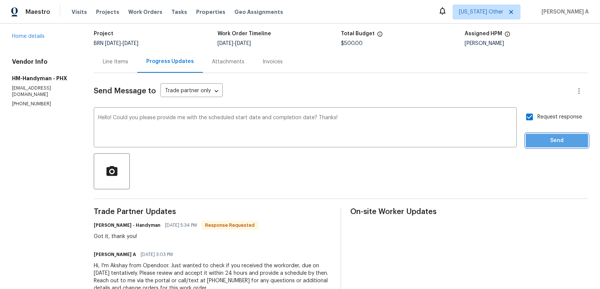
click at [552, 138] on span "Send" at bounding box center [556, 140] width 50 height 9
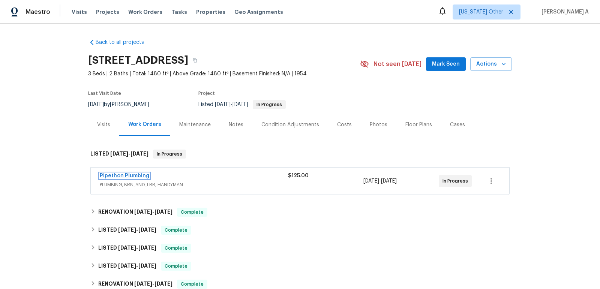
click at [130, 173] on link "Pipethon Plumbing" at bounding box center [124, 175] width 49 height 5
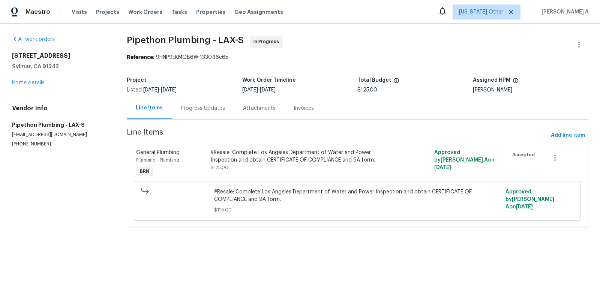
click at [190, 106] on div "Progress Updates" at bounding box center [203, 108] width 44 height 7
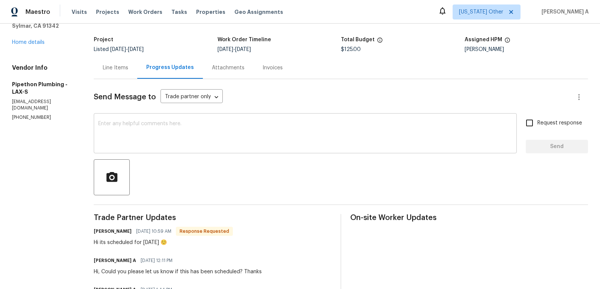
scroll to position [42, 0]
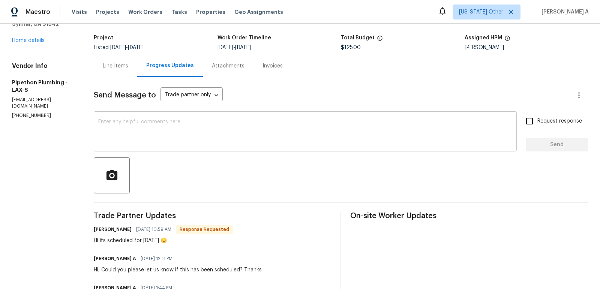
click at [213, 133] on textarea at bounding box center [305, 132] width 414 height 26
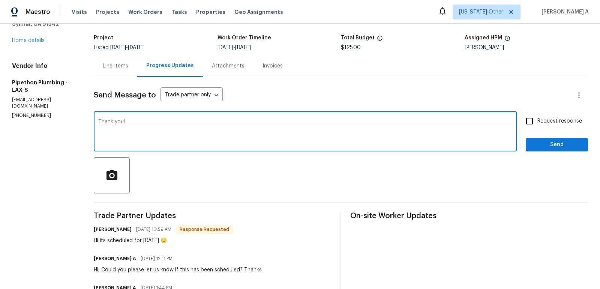
type textarea "Thank you!"
click at [534, 121] on input "Request response" at bounding box center [529, 121] width 16 height 16
checkbox input "true"
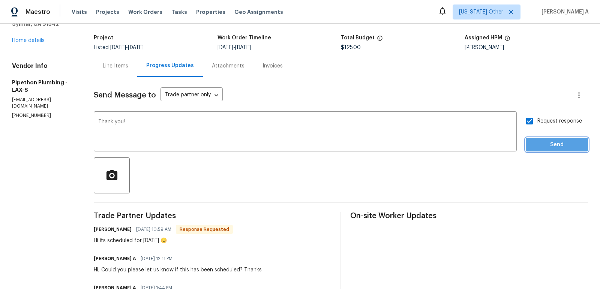
click at [553, 151] on button "Send" at bounding box center [556, 145] width 62 height 14
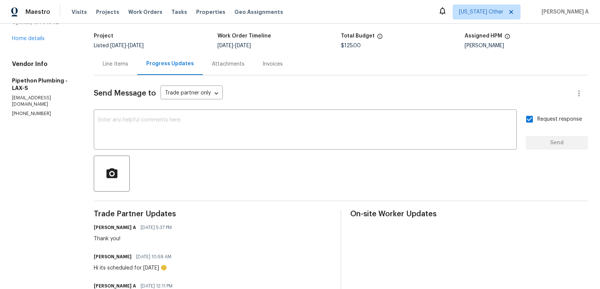
scroll to position [0, 0]
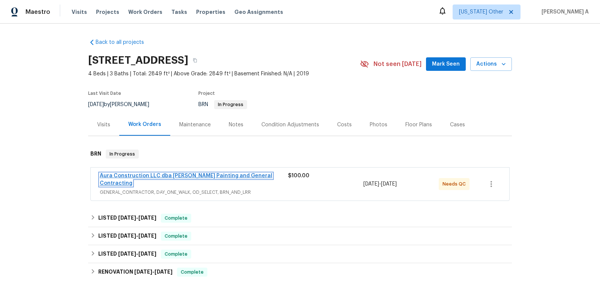
click at [159, 175] on link "Aura Construction LLC dba Logan's Painting and General Contracting" at bounding box center [186, 179] width 172 height 13
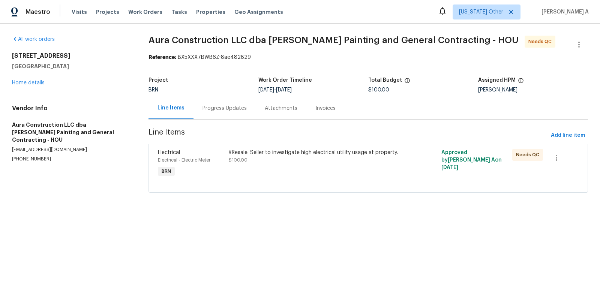
click at [199, 110] on div "Progress Updates" at bounding box center [224, 108] width 62 height 22
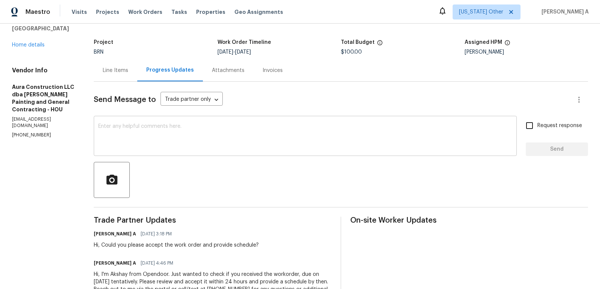
scroll to position [40, 0]
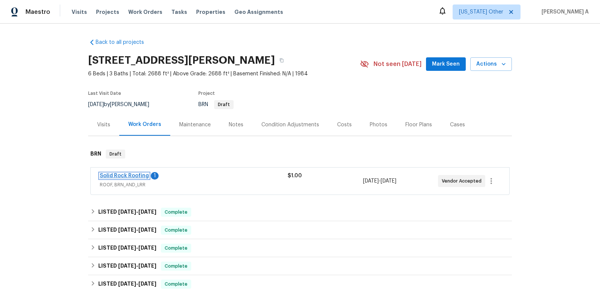
click at [131, 175] on link "Solid Rock Roofing" at bounding box center [124, 175] width 49 height 5
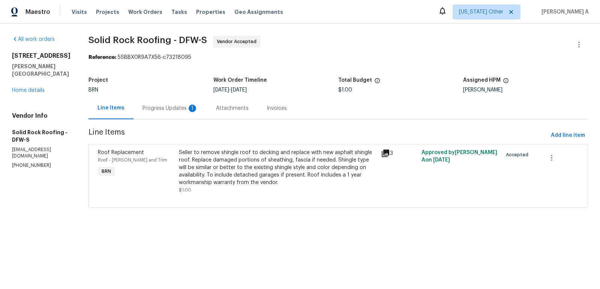
click at [181, 113] on div "Progress Updates 1" at bounding box center [169, 108] width 73 height 22
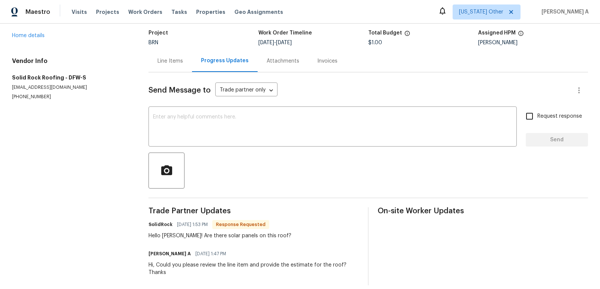
scroll to position [49, 0]
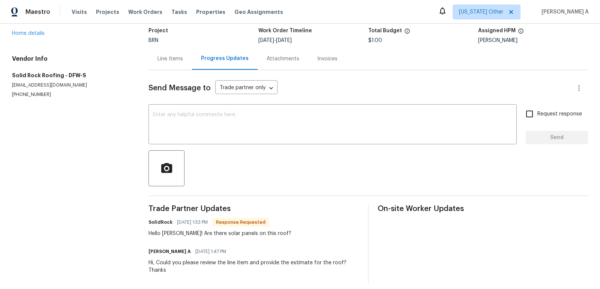
click at [166, 63] on div "Line Items" at bounding box center [169, 59] width 43 height 22
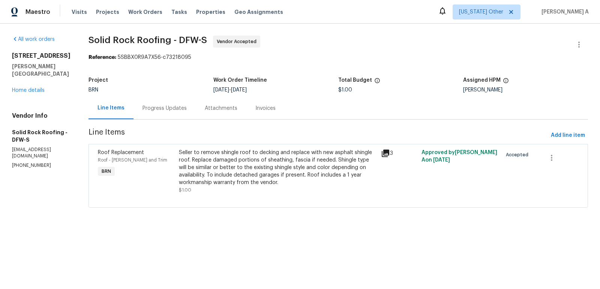
click at [160, 106] on div "Progress Updates" at bounding box center [164, 108] width 44 height 7
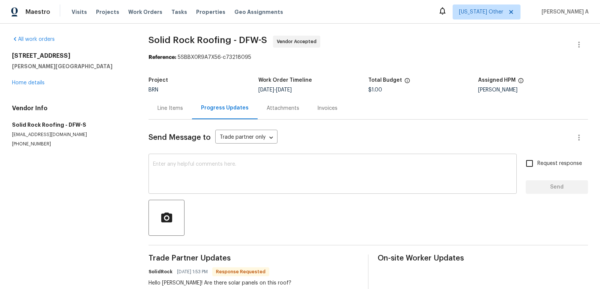
click at [214, 179] on textarea at bounding box center [332, 175] width 359 height 26
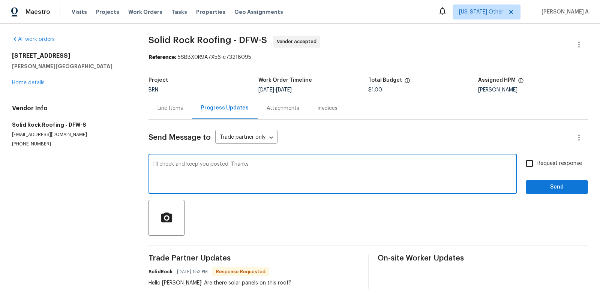
type textarea "I'll check and keep you posted. Thanks"
click at [546, 162] on span "Request response" at bounding box center [559, 164] width 45 height 8
click at [537, 162] on input "Request response" at bounding box center [529, 164] width 16 height 16
checkbox input "true"
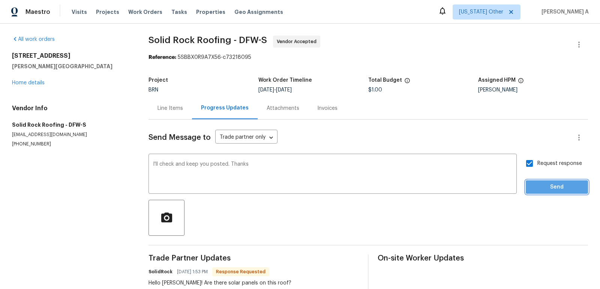
click at [550, 182] on button "Send" at bounding box center [556, 187] width 62 height 14
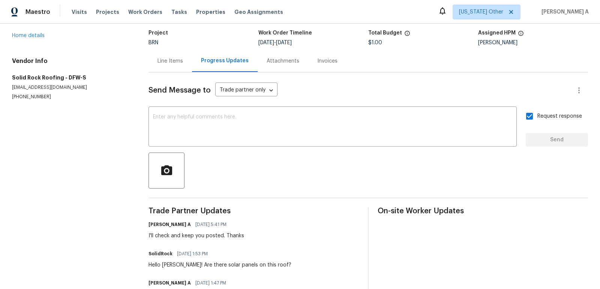
scroll to position [85, 0]
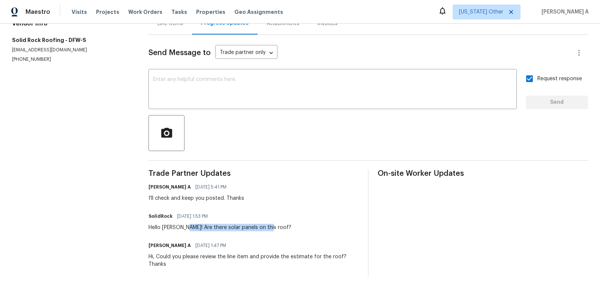
drag, startPoint x: 182, startPoint y: 228, endPoint x: 274, endPoint y: 229, distance: 91.8
click at [274, 229] on div "SolidRock 10/08/2025 1:53 PM Hello Akshay! Are there solar panels on this roof?" at bounding box center [253, 221] width 210 height 20
copy div "Are there solar panels on this roof?"
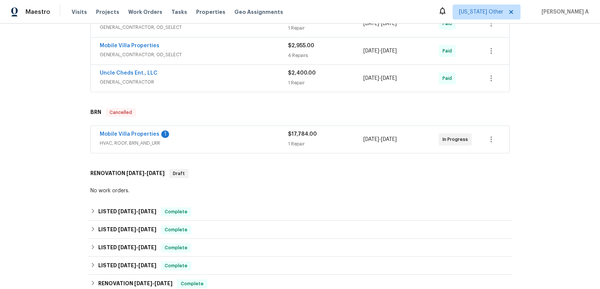
scroll to position [185, 0]
click at [138, 131] on link "Mobile Villa Properties" at bounding box center [130, 133] width 60 height 5
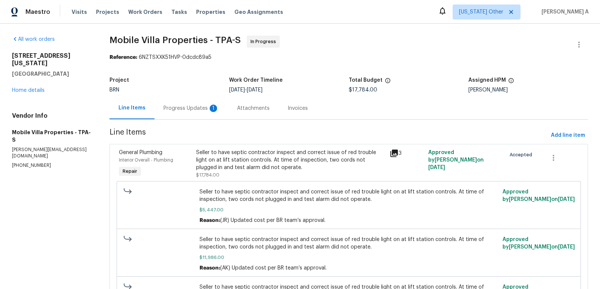
click at [195, 107] on div "Progress Updates 1" at bounding box center [190, 108] width 55 height 7
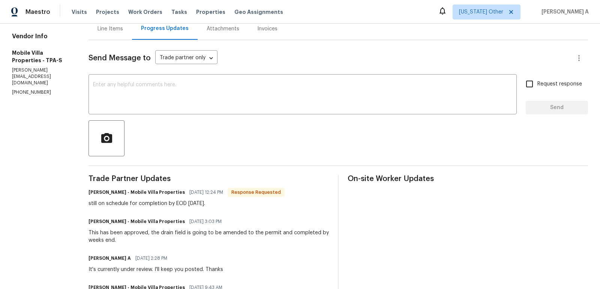
scroll to position [79, 0]
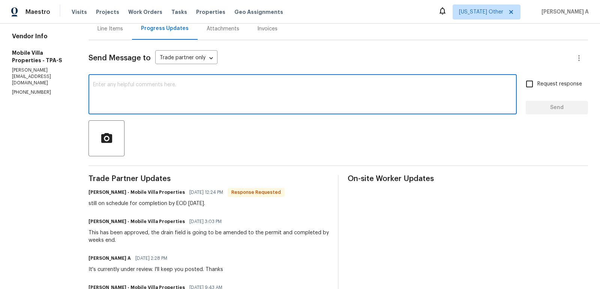
click at [147, 90] on textarea at bounding box center [302, 95] width 419 height 26
type textarea "Thanks for the update."
click at [527, 92] on div "Request response Send" at bounding box center [556, 95] width 62 height 38
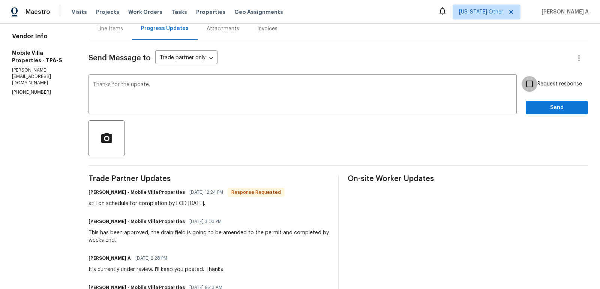
click at [532, 84] on input "Request response" at bounding box center [529, 84] width 16 height 16
checkbox input "true"
click at [542, 106] on span "Send" at bounding box center [556, 107] width 50 height 9
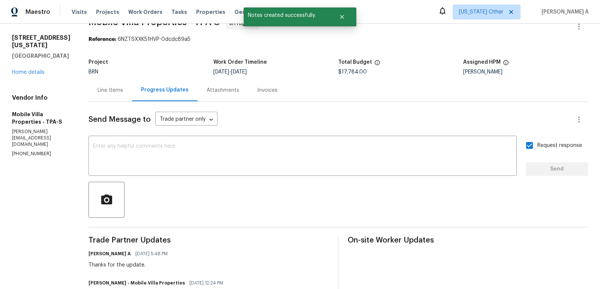
scroll to position [0, 0]
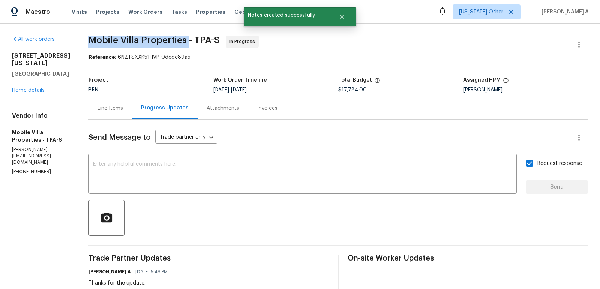
copy span "Mobile Villa Properties"
drag, startPoint x: 73, startPoint y: 40, endPoint x: 170, endPoint y: 45, distance: 97.2
click at [170, 45] on span "Mobile Villa Properties - TPA-S In Progress" at bounding box center [328, 45] width 481 height 18
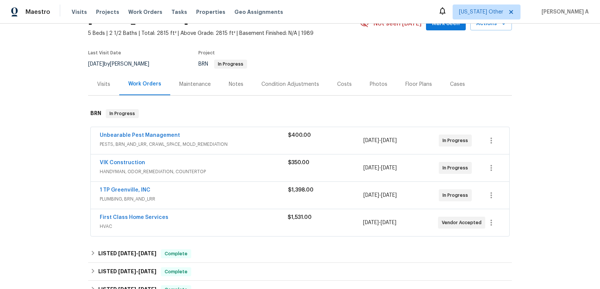
scroll to position [43, 0]
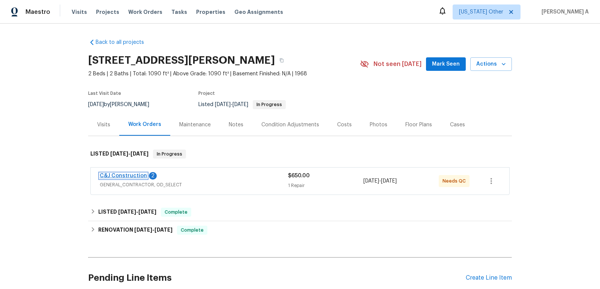
click at [138, 173] on link "C&J Construction" at bounding box center [123, 175] width 47 height 5
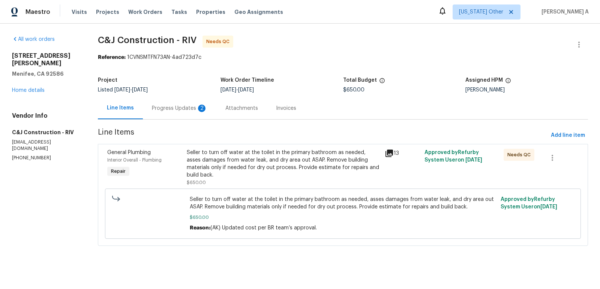
click at [180, 102] on div "Progress Updates 2" at bounding box center [179, 108] width 73 height 22
